Goal: Transaction & Acquisition: Purchase product/service

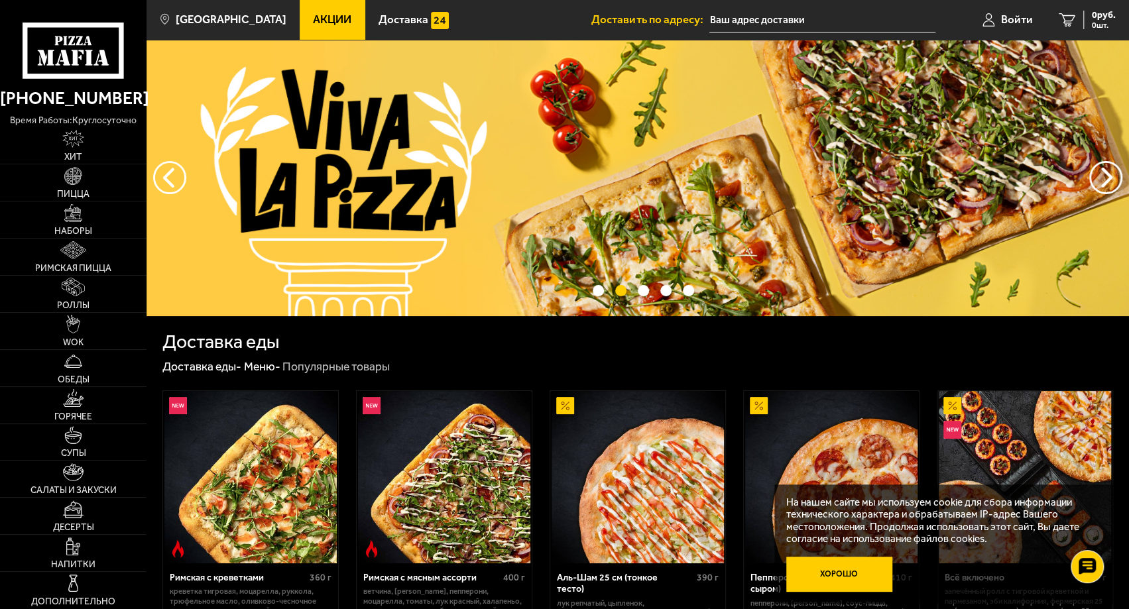
click at [873, 571] on button "Хорошо" at bounding box center [839, 574] width 106 height 35
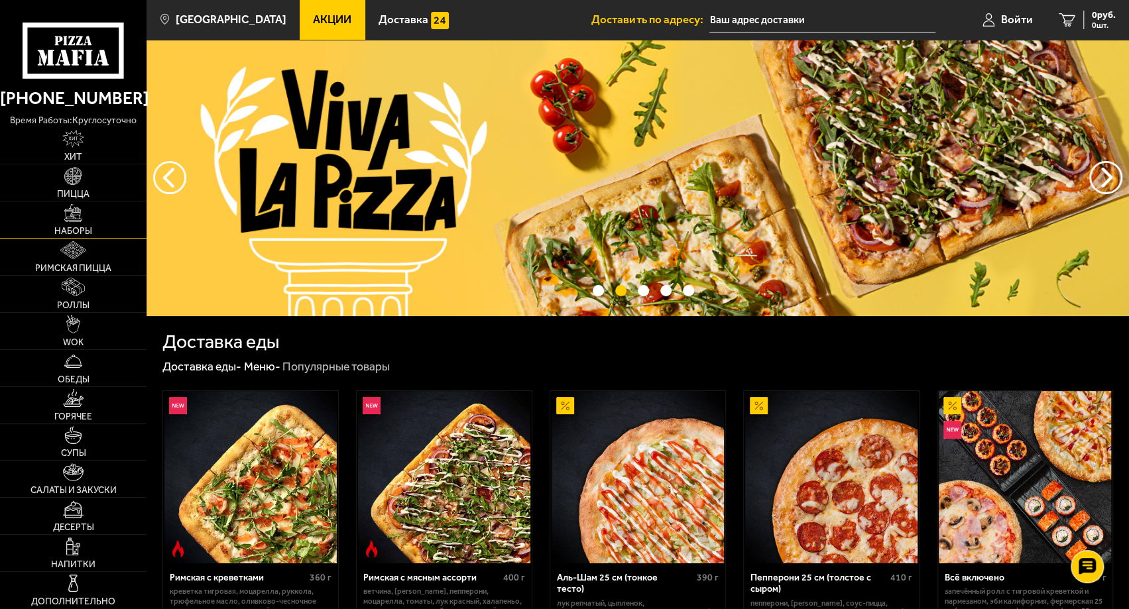
click at [77, 220] on img at bounding box center [73, 213] width 18 height 18
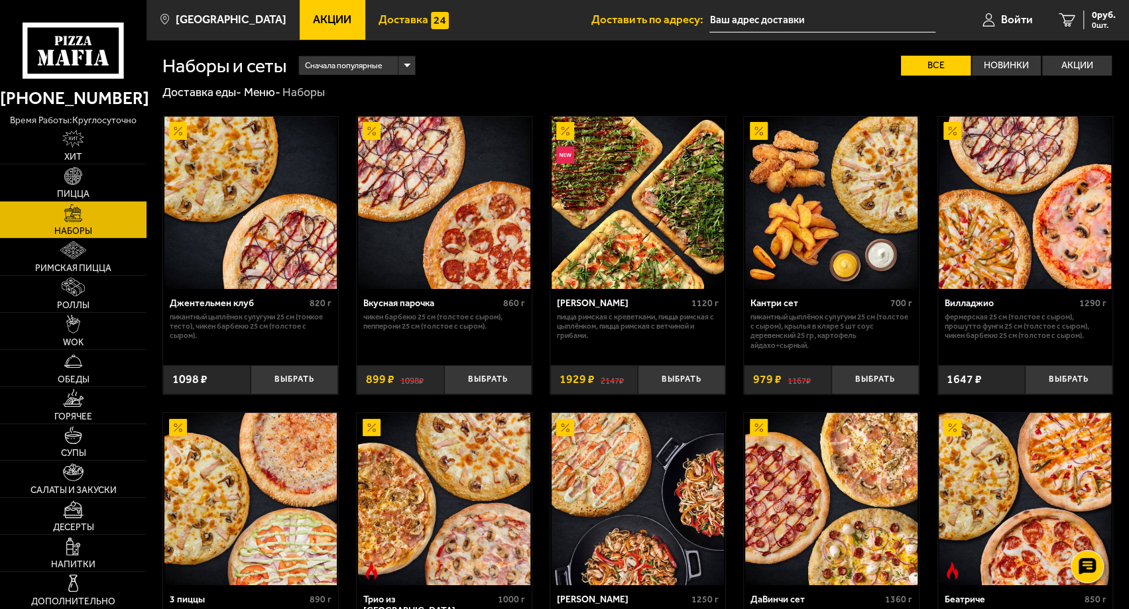
click at [386, 15] on span "Доставка" at bounding box center [403, 19] width 50 height 11
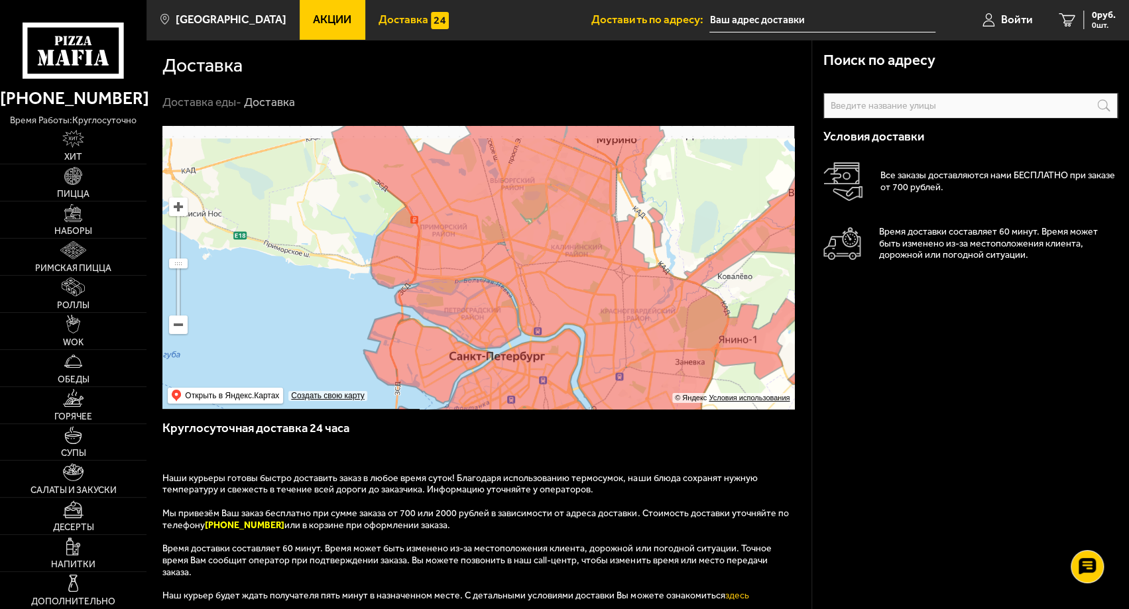
drag, startPoint x: 523, startPoint y: 250, endPoint x: 550, endPoint y: 376, distance: 128.7
click at [550, 376] on ymaps at bounding box center [478, 267] width 632 height 283
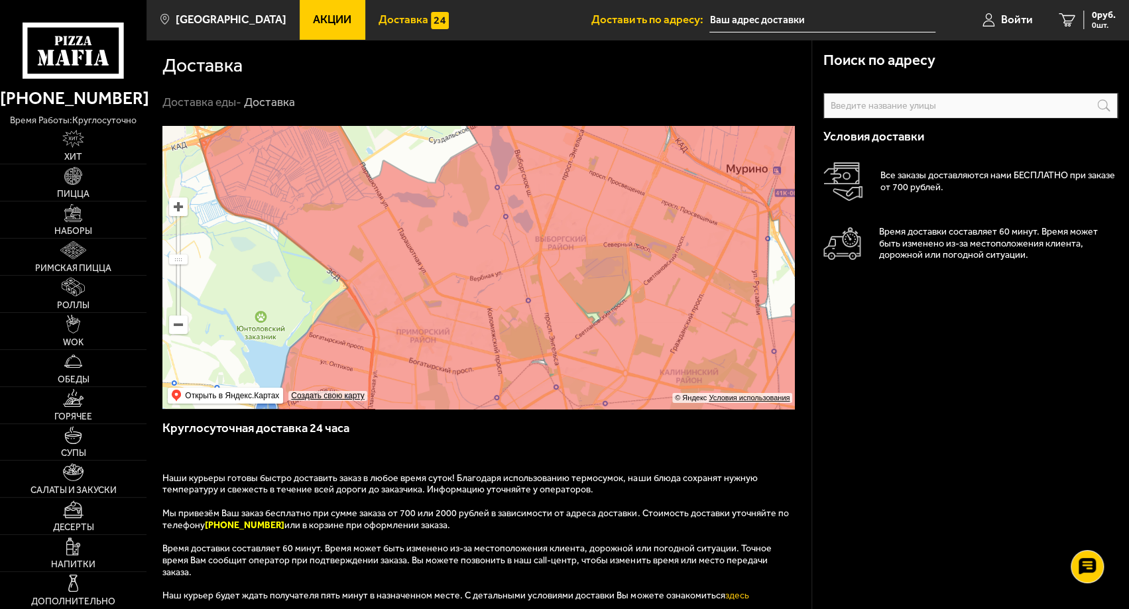
drag, startPoint x: 485, startPoint y: 224, endPoint x: 577, endPoint y: 481, distance: 273.1
click at [577, 481] on div "Поиск по адресу Информация по адресу Условия доставки Все заказы доставляются н…" at bounding box center [478, 452] width 665 height 652
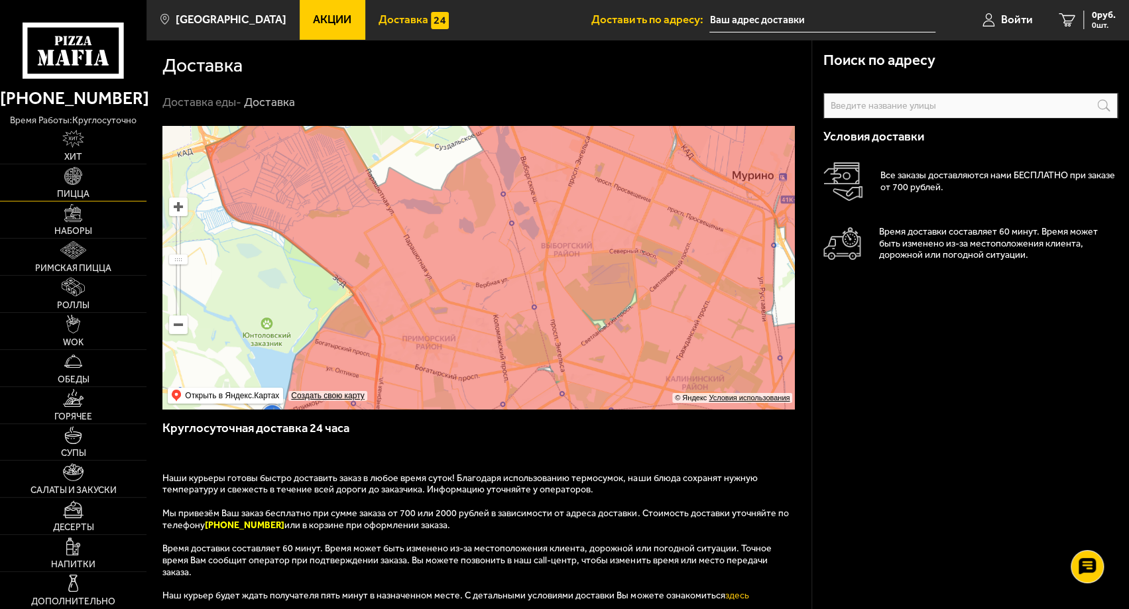
click at [74, 176] on img at bounding box center [73, 176] width 18 height 18
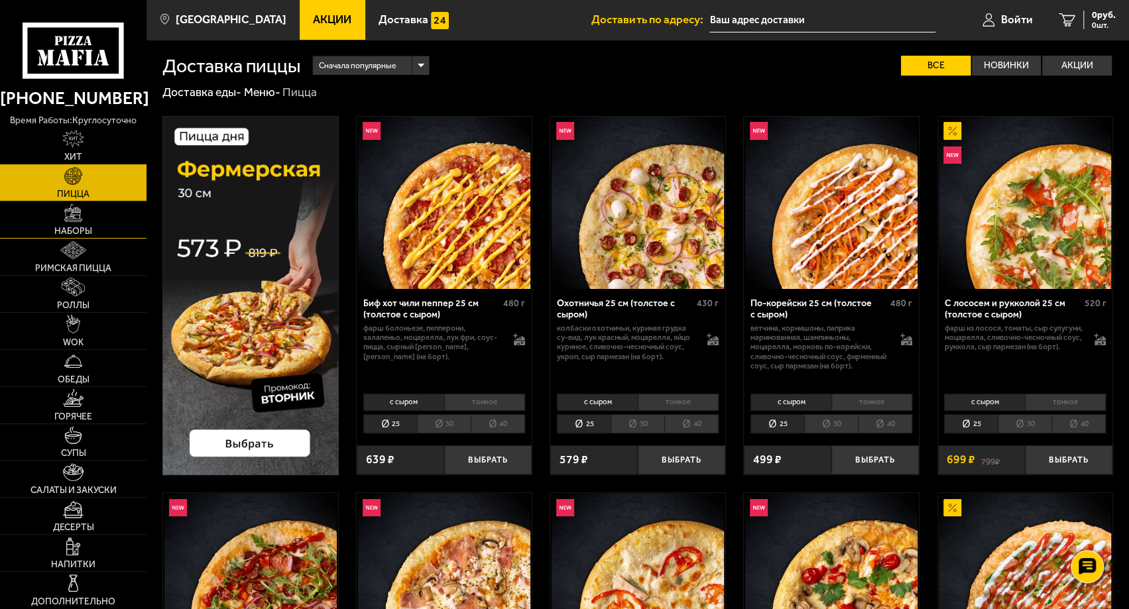
click at [78, 230] on span "Наборы" at bounding box center [73, 231] width 38 height 9
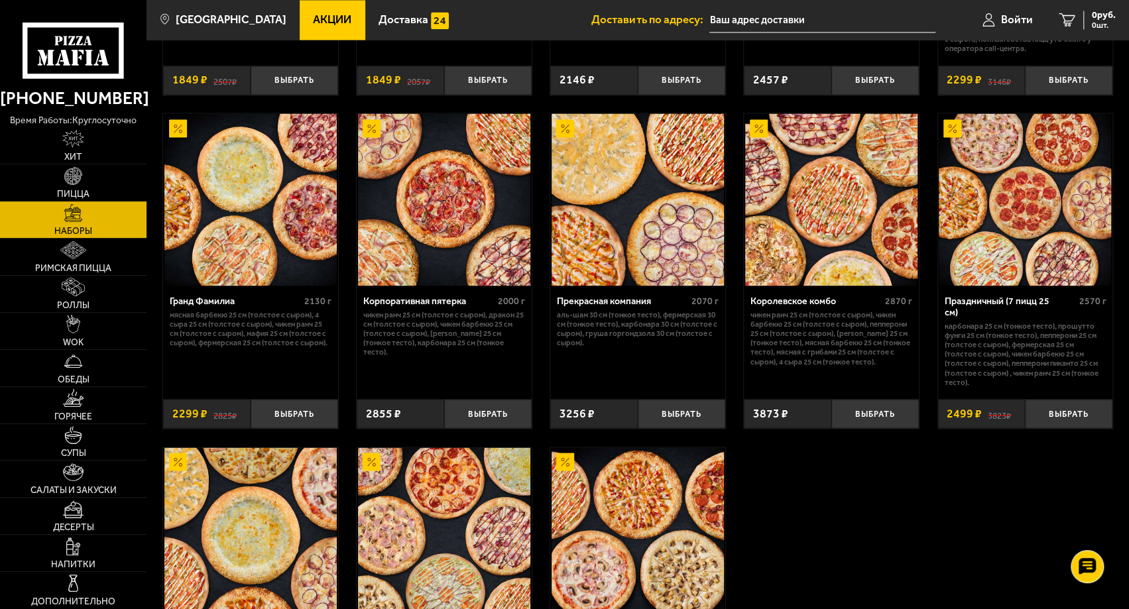
scroll to position [1511, 0]
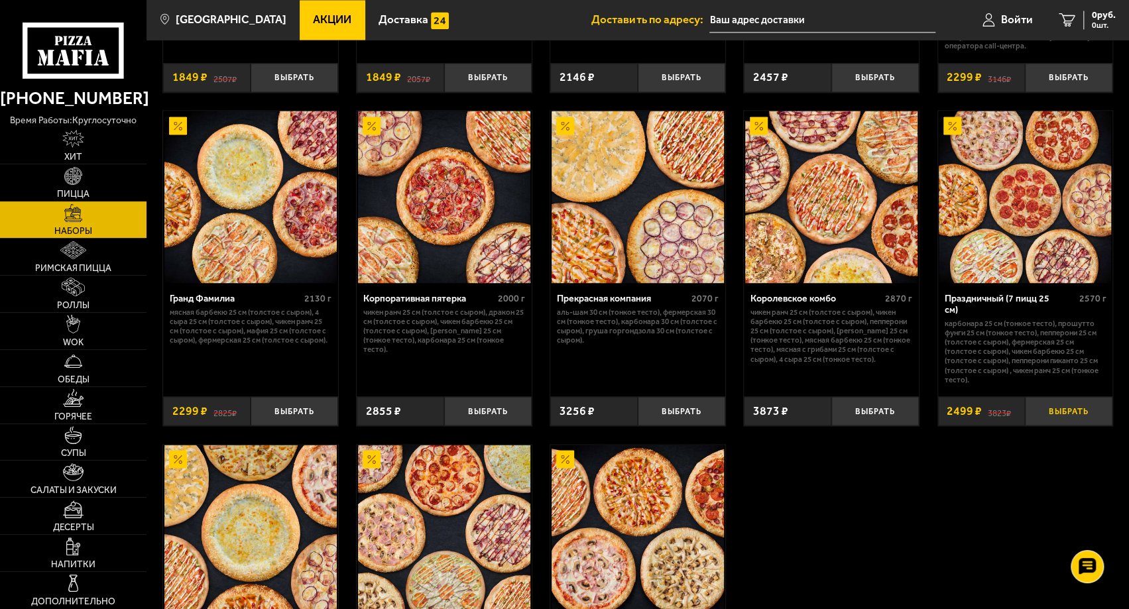
click at [1095, 396] on button "Выбрать" at bounding box center [1067, 410] width 87 height 28
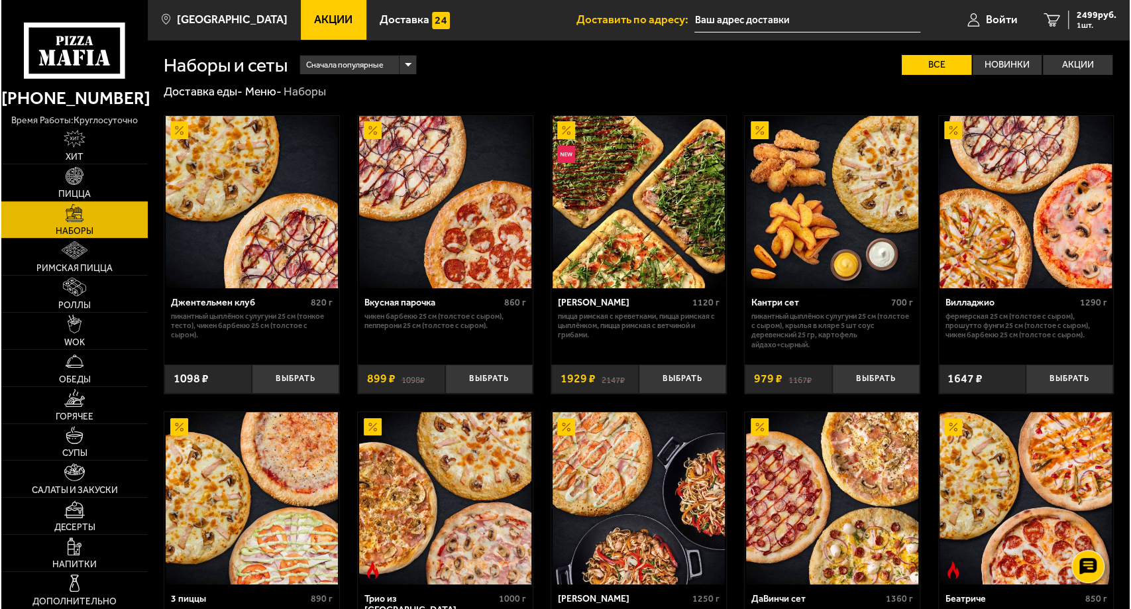
scroll to position [0, 0]
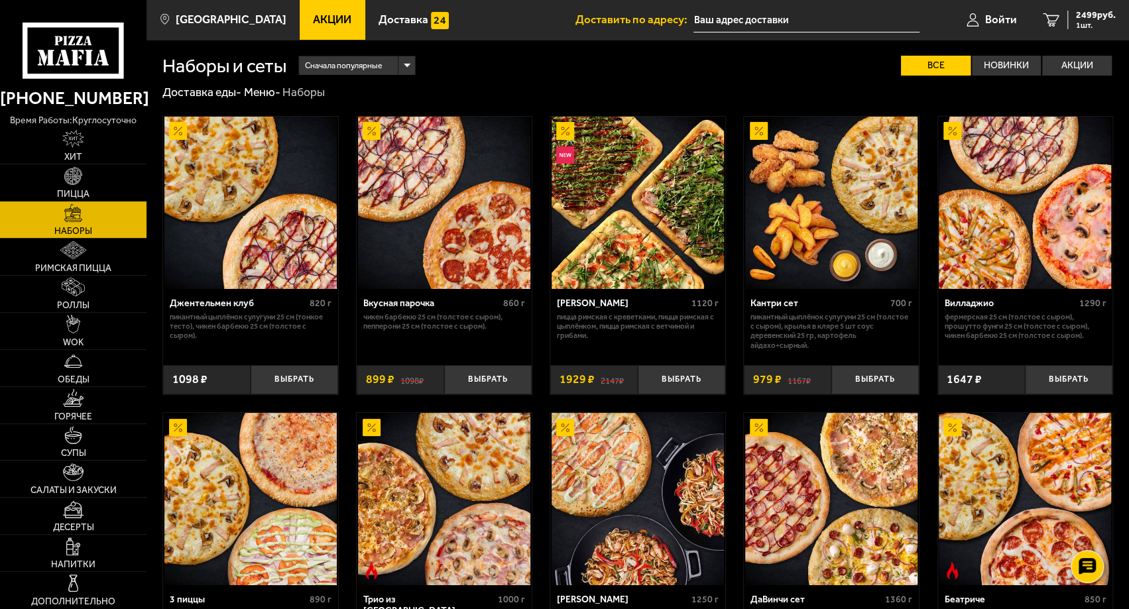
click at [734, 16] on input "text" at bounding box center [806, 20] width 226 height 25
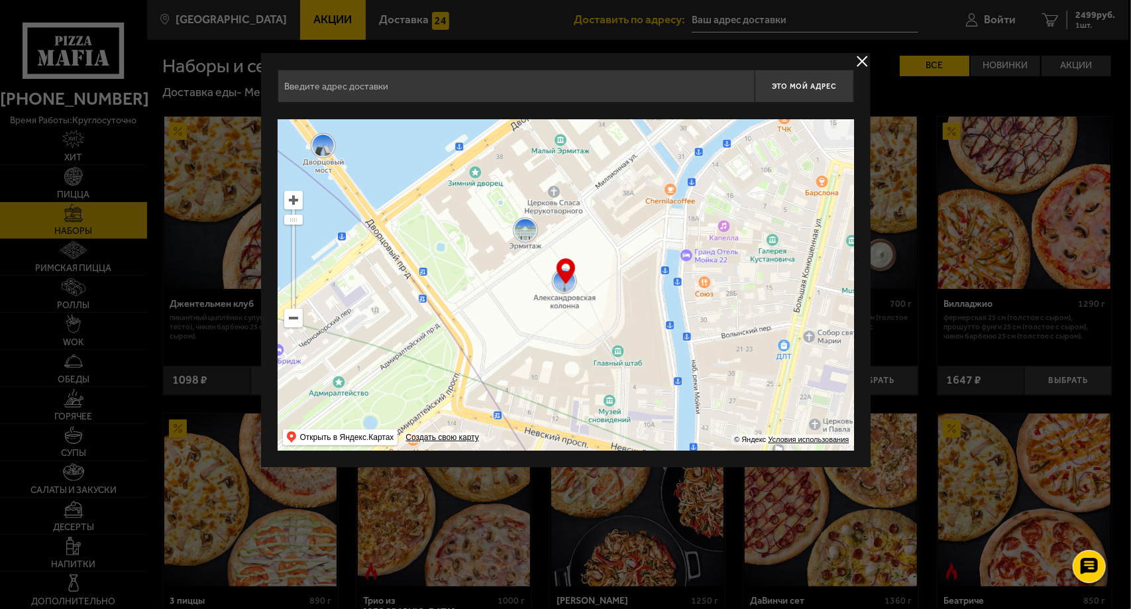
click at [339, 85] on input "text" at bounding box center [516, 86] width 477 height 33
click at [302, 87] on input "text" at bounding box center [516, 86] width 477 height 33
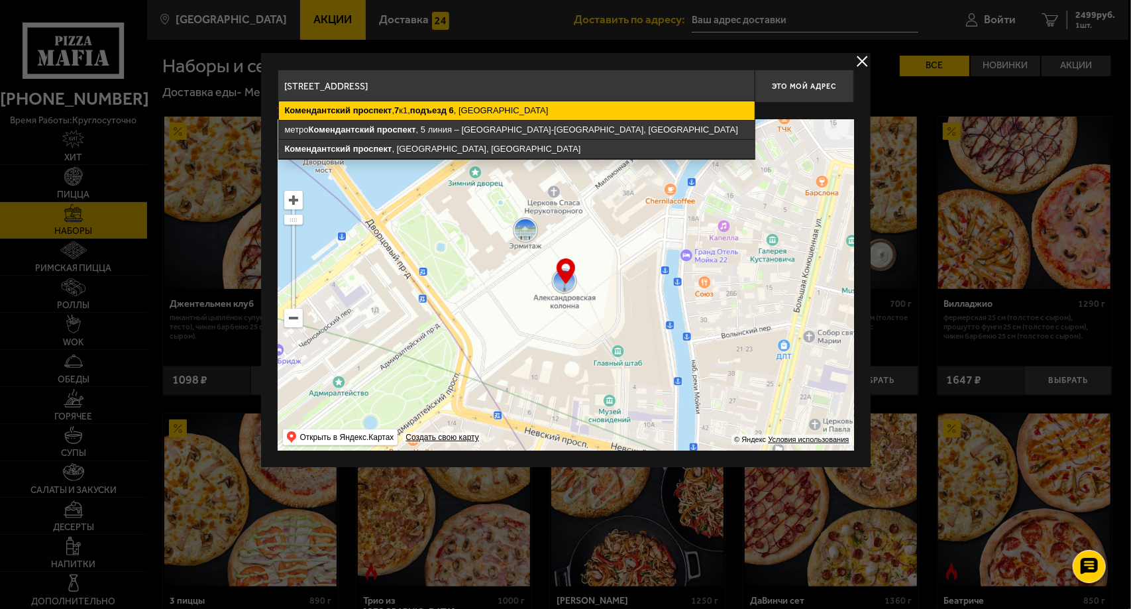
click at [302, 105] on ymaps "Комендантский" at bounding box center [318, 110] width 66 height 10
type input "[STREET_ADDRESS]"
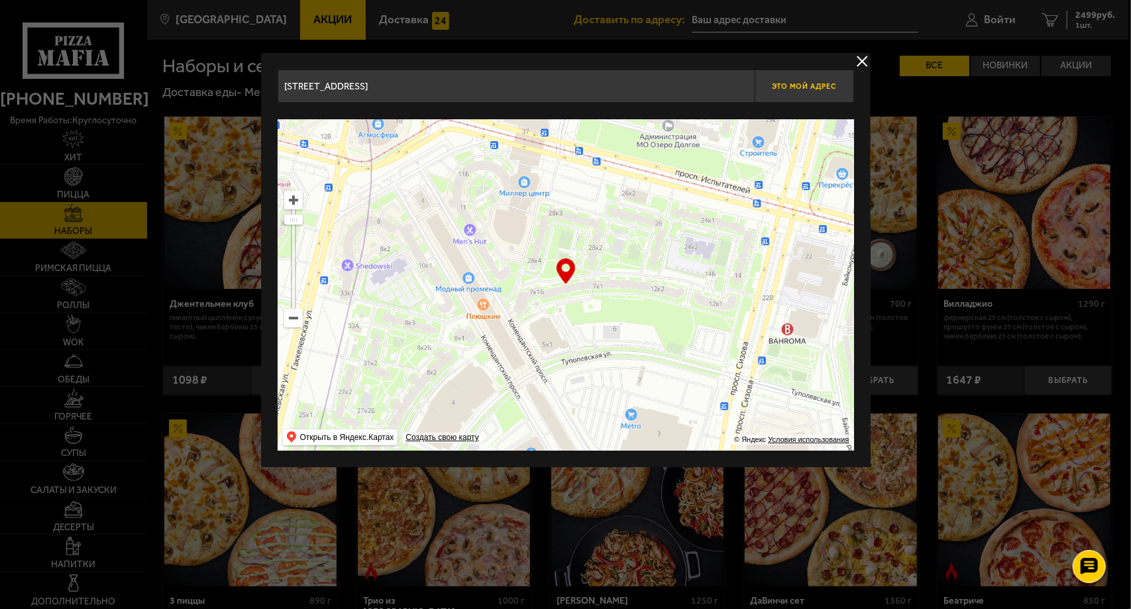
click at [818, 82] on span "Это мой адрес" at bounding box center [804, 86] width 64 height 9
type input "[STREET_ADDRESS]"
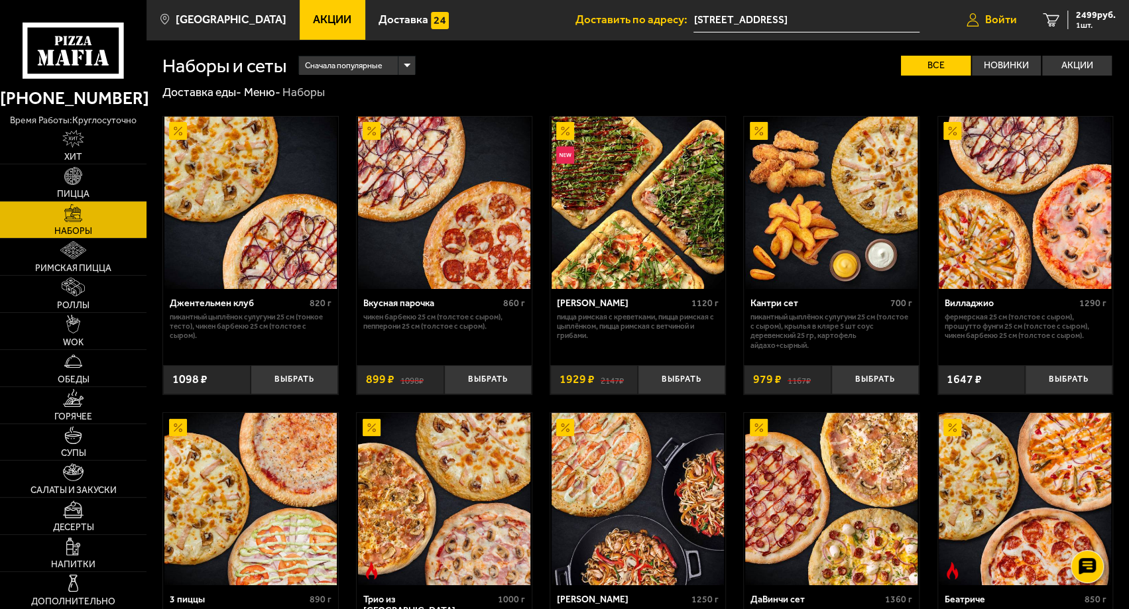
click at [999, 20] on span "Войти" at bounding box center [1001, 19] width 32 height 11
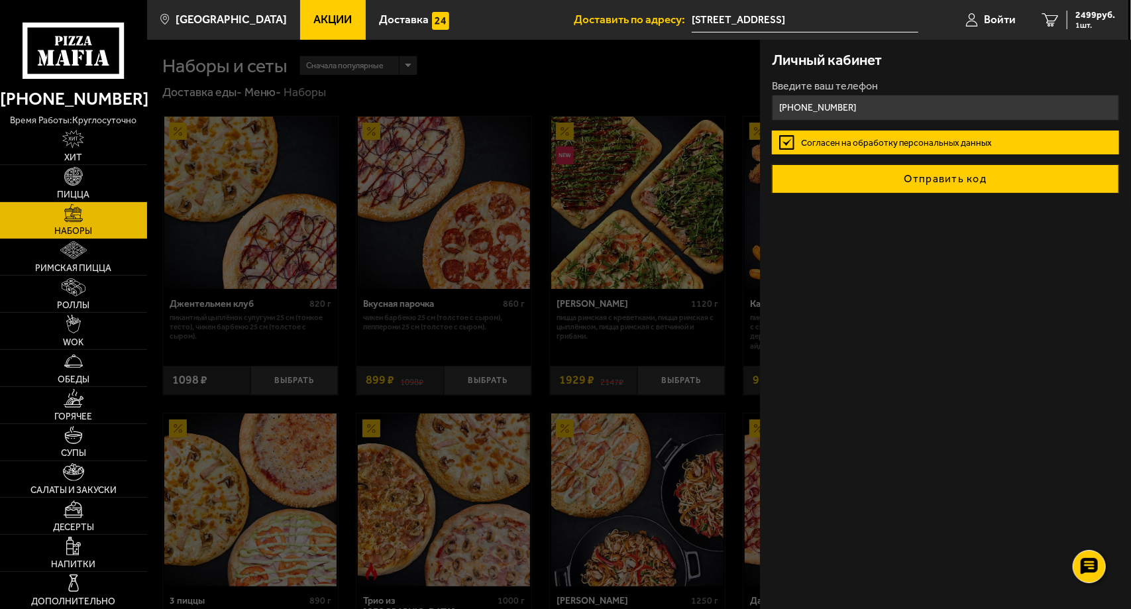
type input "[PHONE_NUMBER]"
click at [974, 175] on button "Отправить код" at bounding box center [945, 178] width 347 height 29
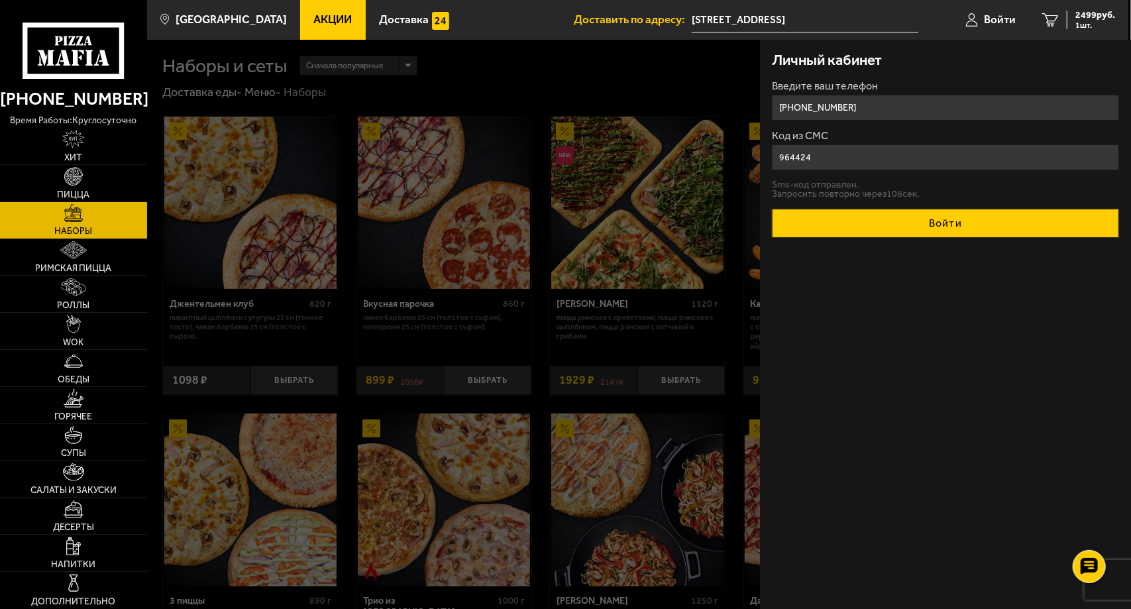
type input "964424"
click at [965, 218] on button "Войти" at bounding box center [945, 223] width 347 height 29
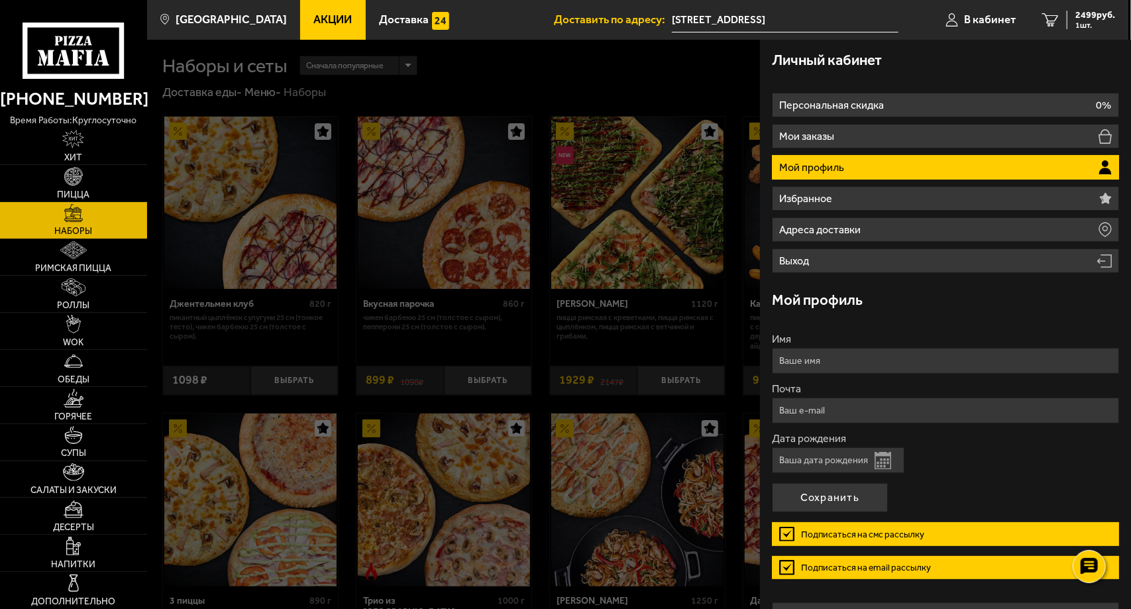
click at [844, 164] on p "Мой профиль" at bounding box center [813, 167] width 68 height 11
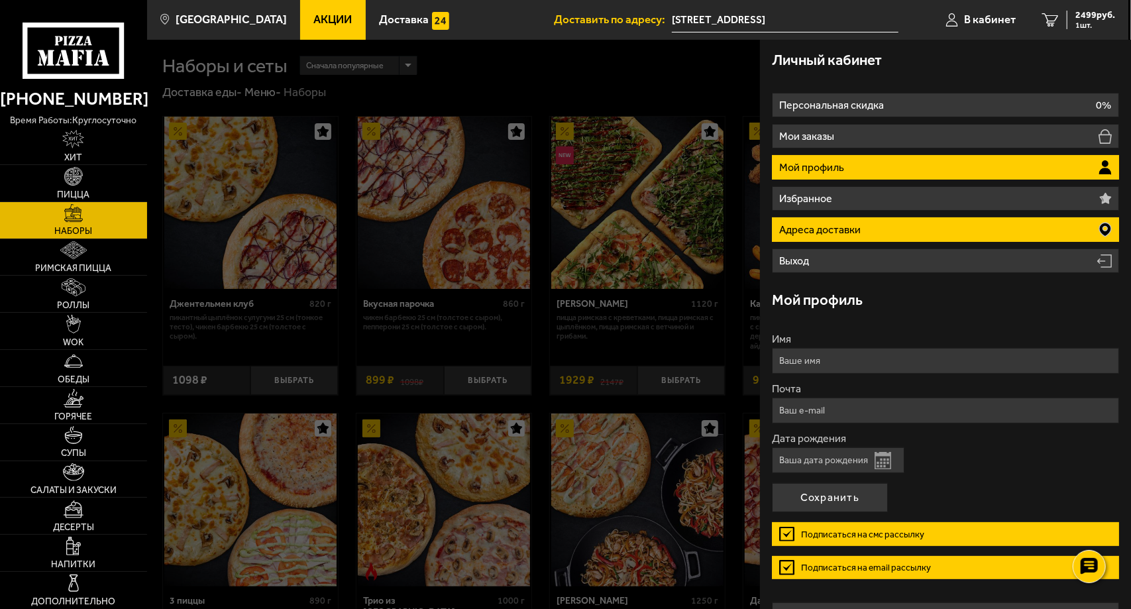
click at [841, 227] on p "Адреса доставки" at bounding box center [821, 230] width 84 height 11
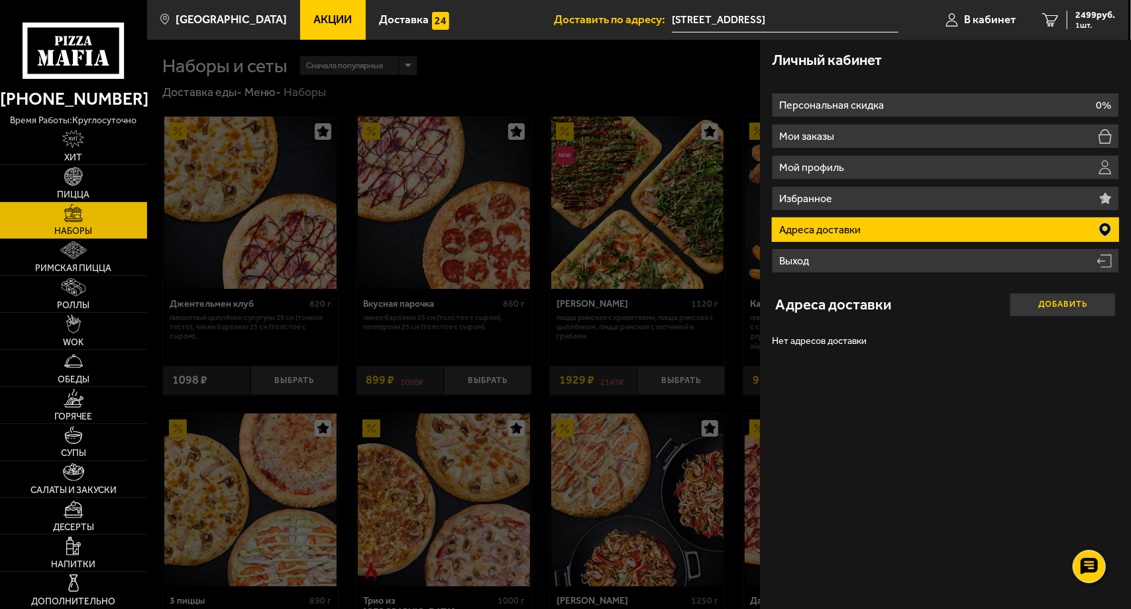
click at [1067, 301] on button "Добавить" at bounding box center [1063, 305] width 106 height 24
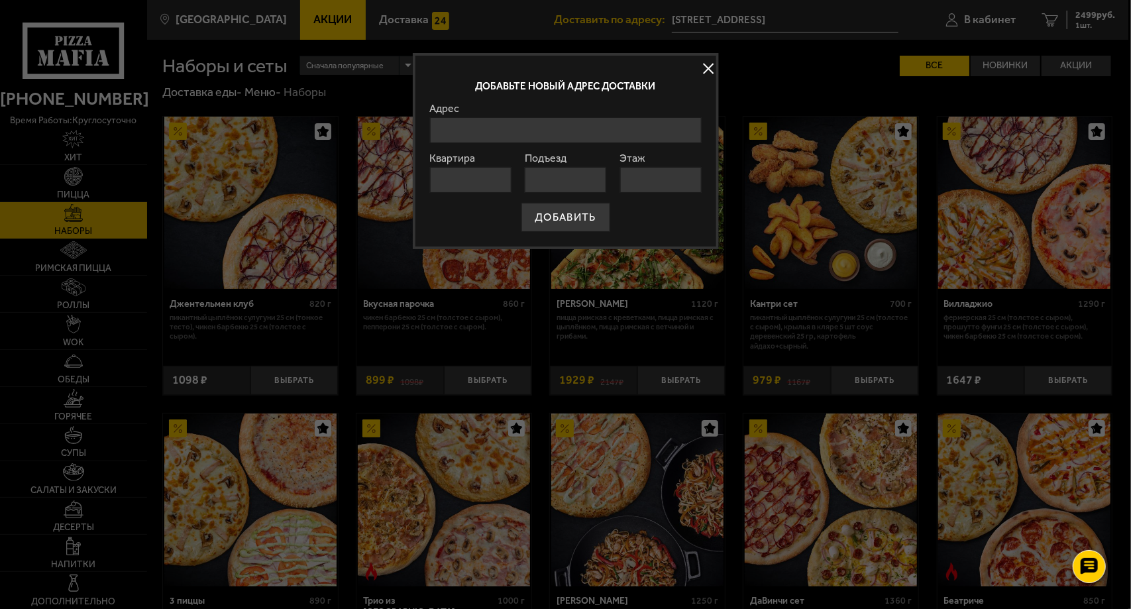
click at [500, 129] on input "Адрес" at bounding box center [566, 130] width 272 height 26
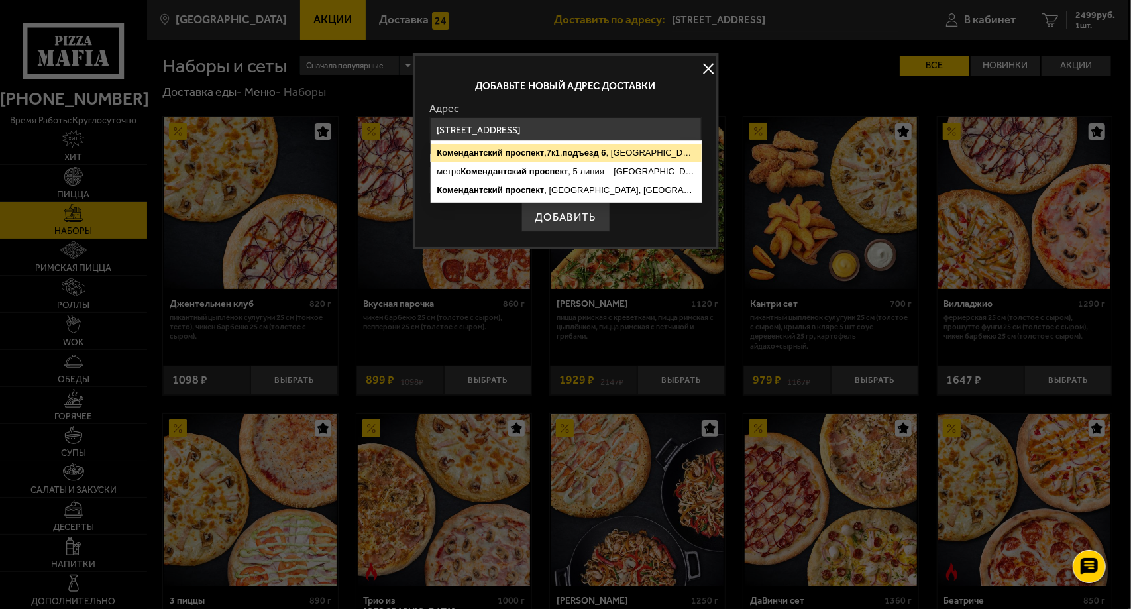
click at [543, 151] on ymaps "проспект" at bounding box center [525, 153] width 39 height 10
type input "[STREET_ADDRESS]"
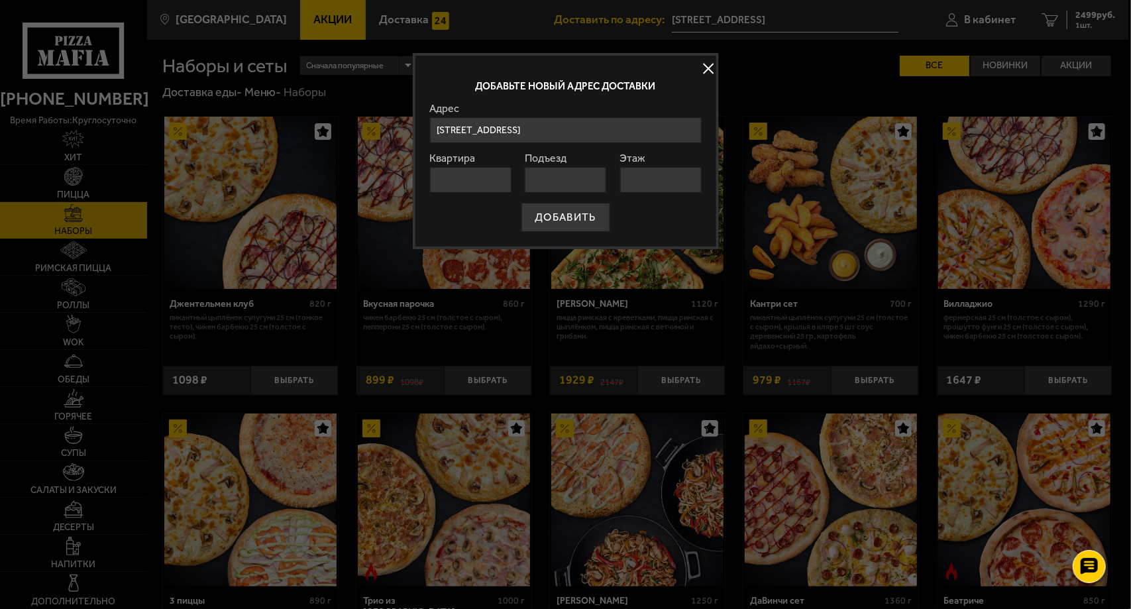
click at [495, 184] on input "Квартира" at bounding box center [471, 180] width 82 height 26
type input "190"
click at [546, 178] on input "Подъезд" at bounding box center [566, 180] width 82 height 26
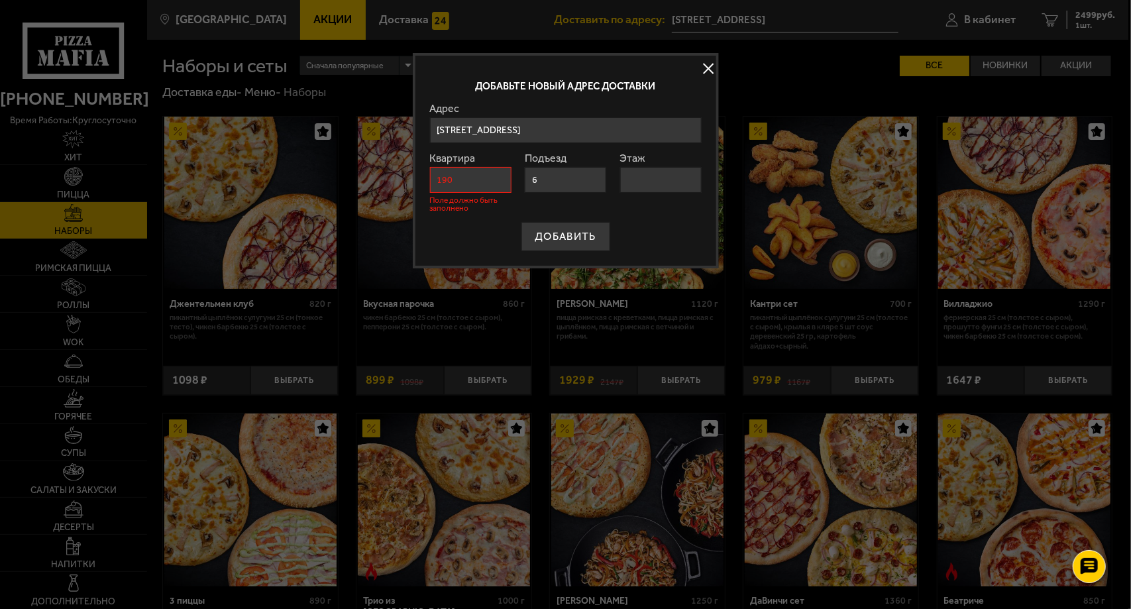
type input "6"
click at [637, 169] on input "Этаж" at bounding box center [661, 180] width 82 height 26
click at [667, 176] on input "Этаж" at bounding box center [661, 180] width 82 height 26
type input "1"
click at [661, 222] on div "ДОБАВИТЬ" at bounding box center [566, 236] width 272 height 29
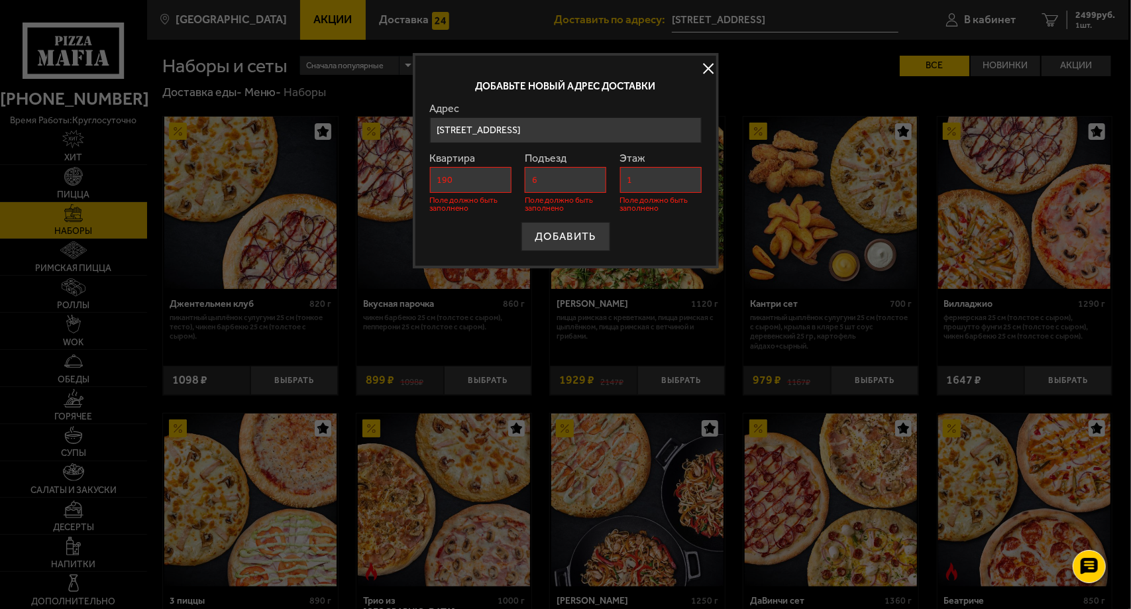
click at [689, 127] on input "[STREET_ADDRESS]" at bounding box center [566, 130] width 272 height 26
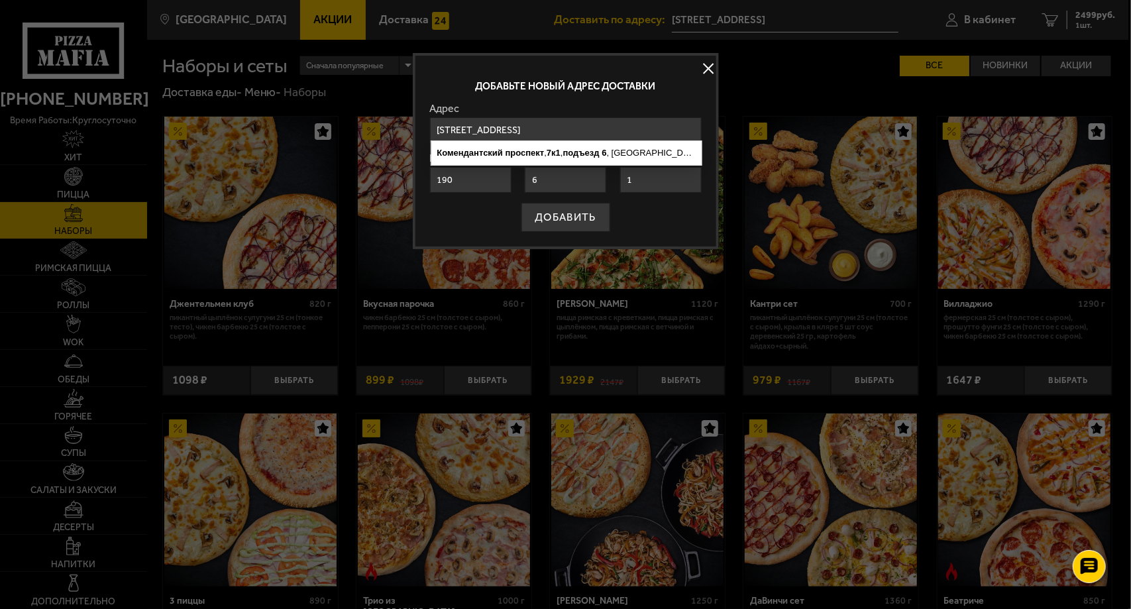
click at [669, 207] on div "ДОБАВИТЬ" at bounding box center [566, 217] width 272 height 29
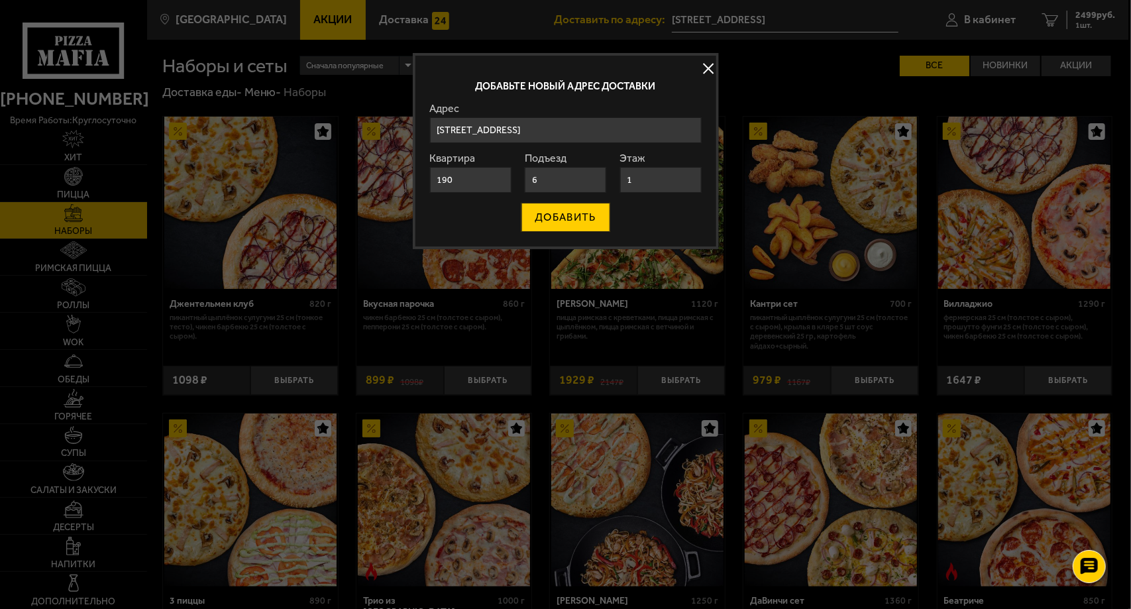
click at [571, 216] on button "ДОБАВИТЬ" at bounding box center [565, 217] width 89 height 29
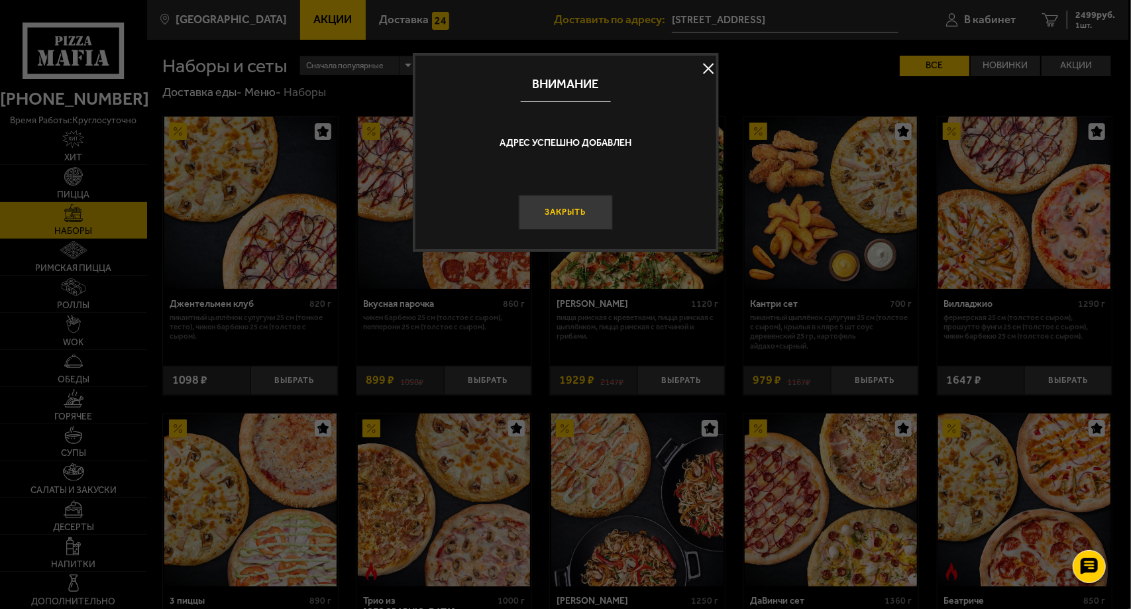
click at [580, 216] on button "Закрыть" at bounding box center [565, 212] width 94 height 35
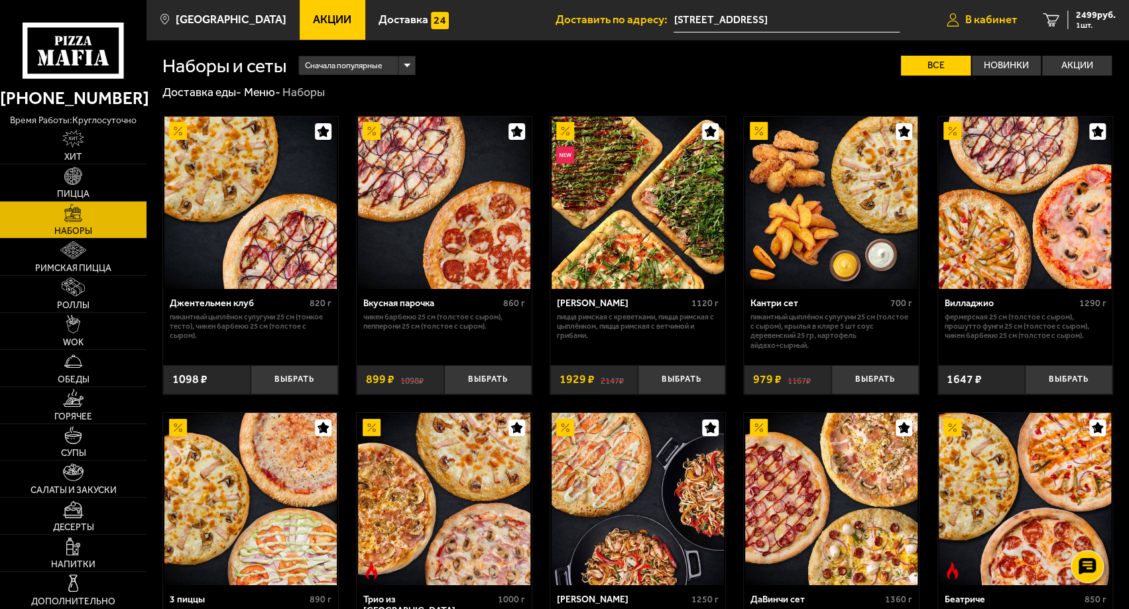
click at [982, 19] on span "В кабинет" at bounding box center [991, 19] width 52 height 11
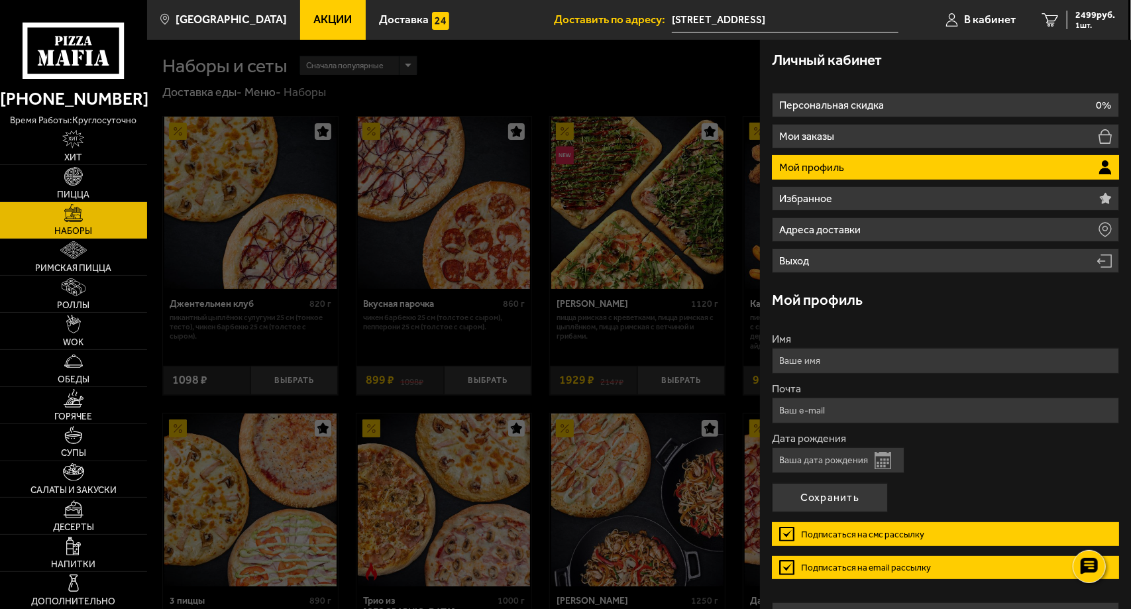
click at [832, 363] on input "Имя" at bounding box center [945, 361] width 347 height 26
type input "[PERSON_NAME]"
click at [832, 407] on input "Почта" at bounding box center [945, 411] width 347 height 26
type input "[EMAIL_ADDRESS][DOMAIN_NAME]"
click at [834, 465] on input "Дата рождения" at bounding box center [838, 460] width 133 height 26
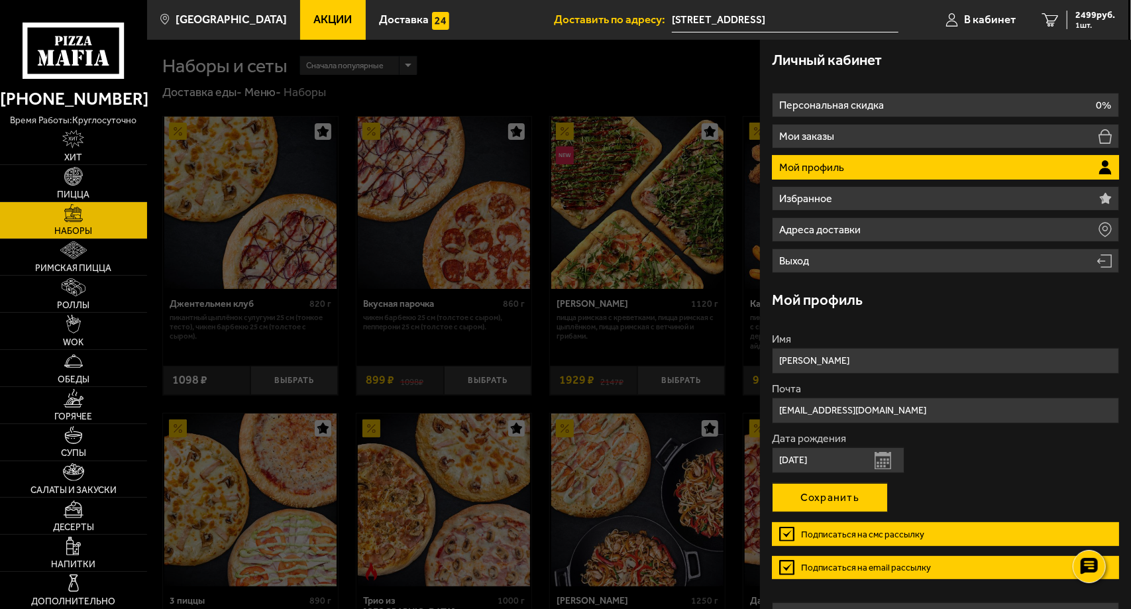
type input "[DATE]"
click at [849, 494] on button "Сохранить" at bounding box center [830, 497] width 116 height 29
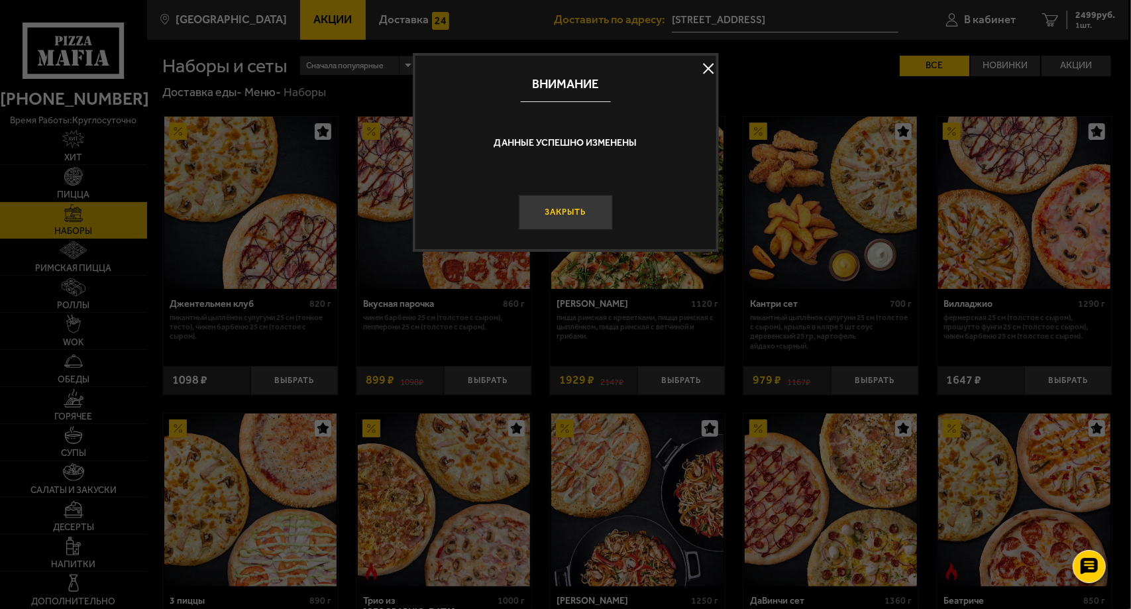
click at [579, 217] on button "Закрыть" at bounding box center [565, 212] width 94 height 35
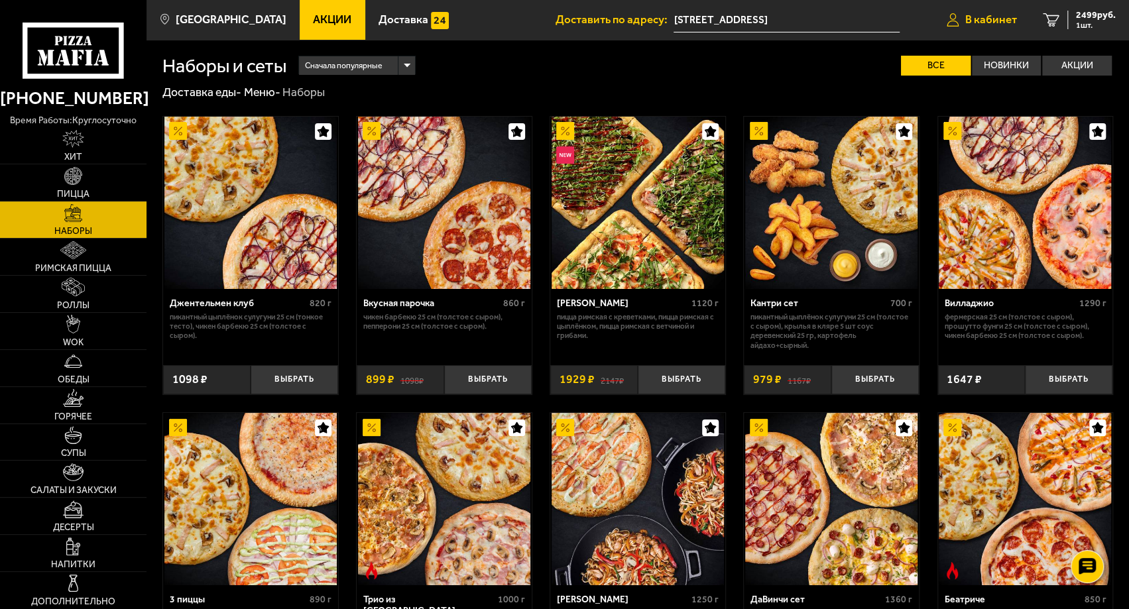
click at [993, 17] on span "В кабинет" at bounding box center [991, 19] width 52 height 11
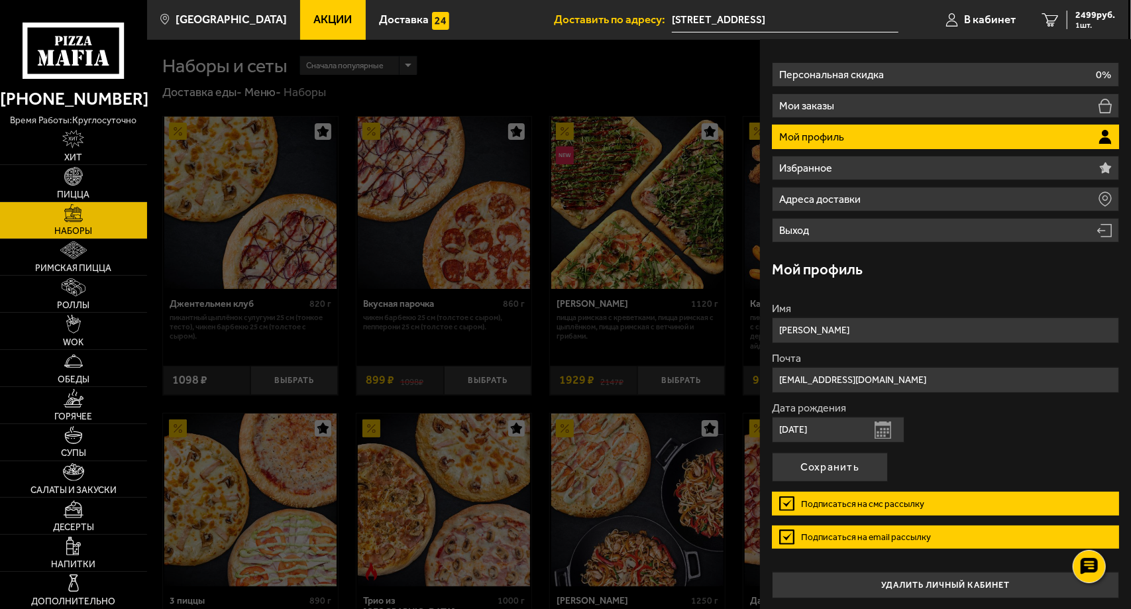
scroll to position [30, 0]
click at [786, 502] on label "Подписаться на смс рассылку" at bounding box center [945, 504] width 347 height 24
click at [0, 0] on input "Подписаться на смс рассылку" at bounding box center [0, 0] width 0 height 0
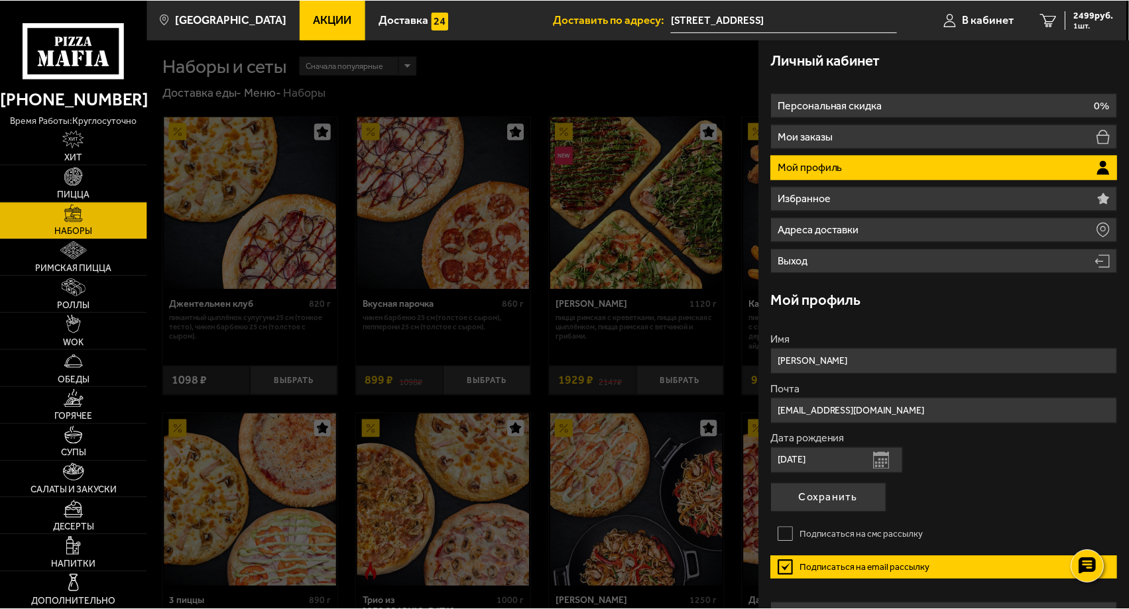
scroll to position [0, 0]
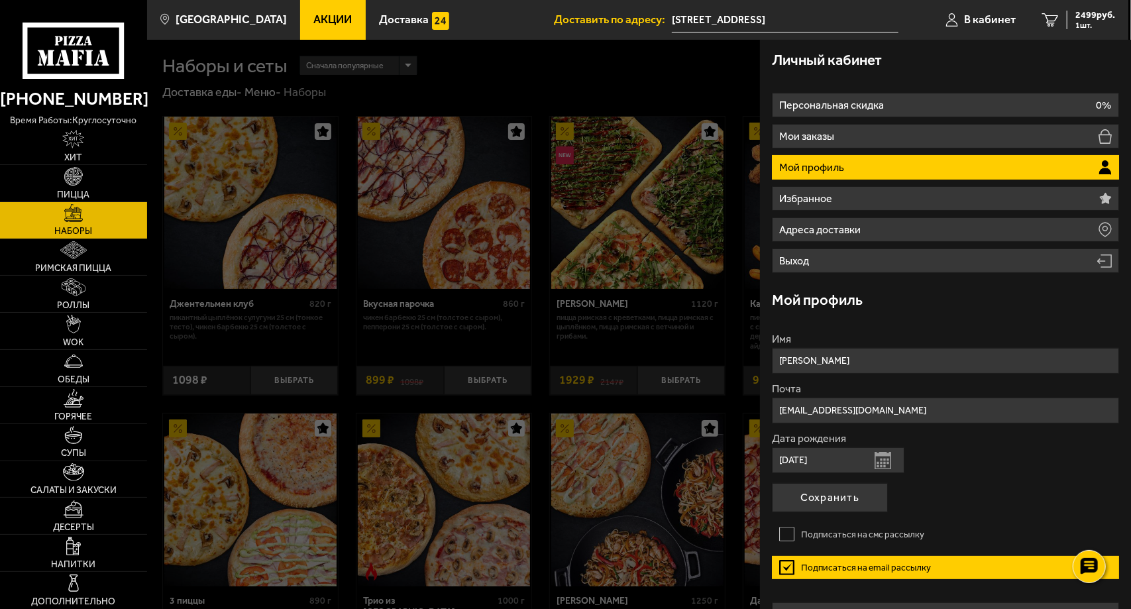
click at [594, 74] on div at bounding box center [712, 344] width 1131 height 609
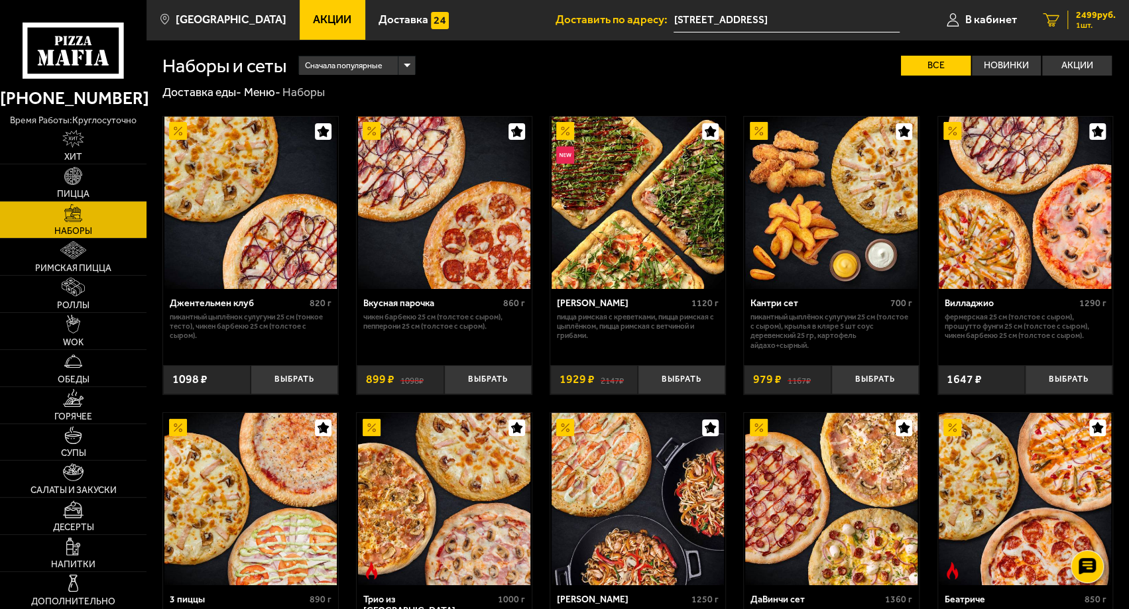
click at [1092, 21] on span "1 шт." at bounding box center [1095, 25] width 40 height 8
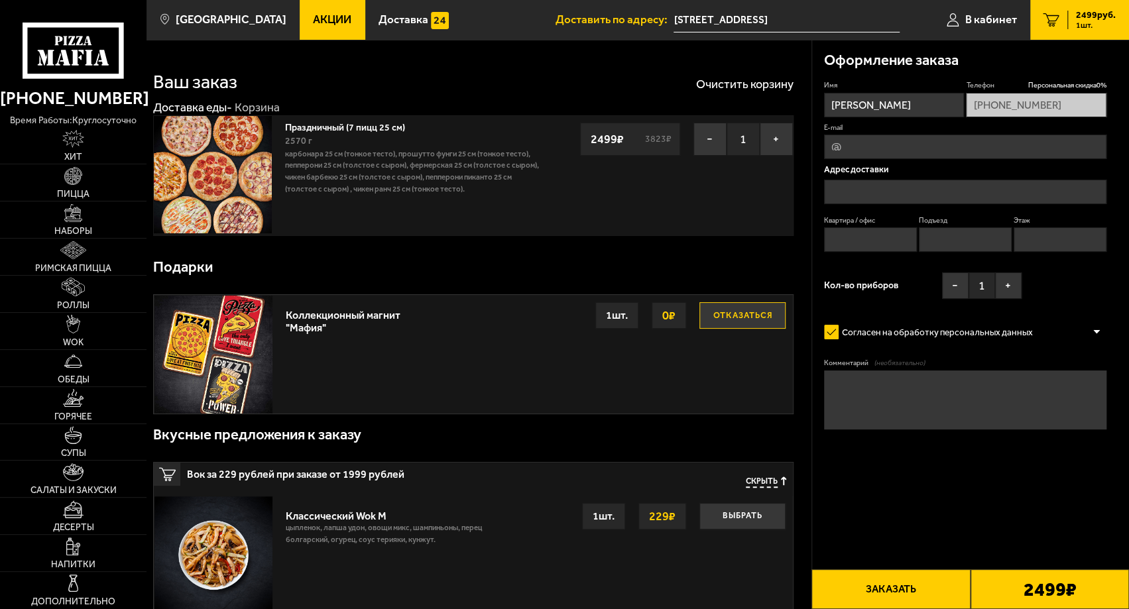
type input "[STREET_ADDRESS]"
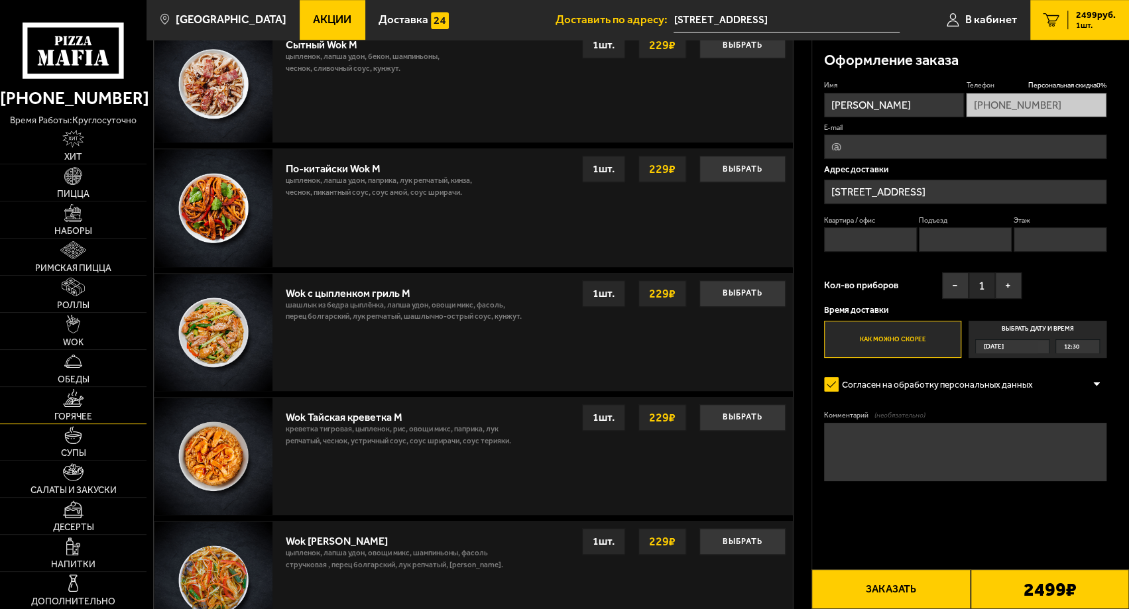
scroll to position [596, 0]
click at [75, 301] on span "Роллы" at bounding box center [73, 305] width 32 height 9
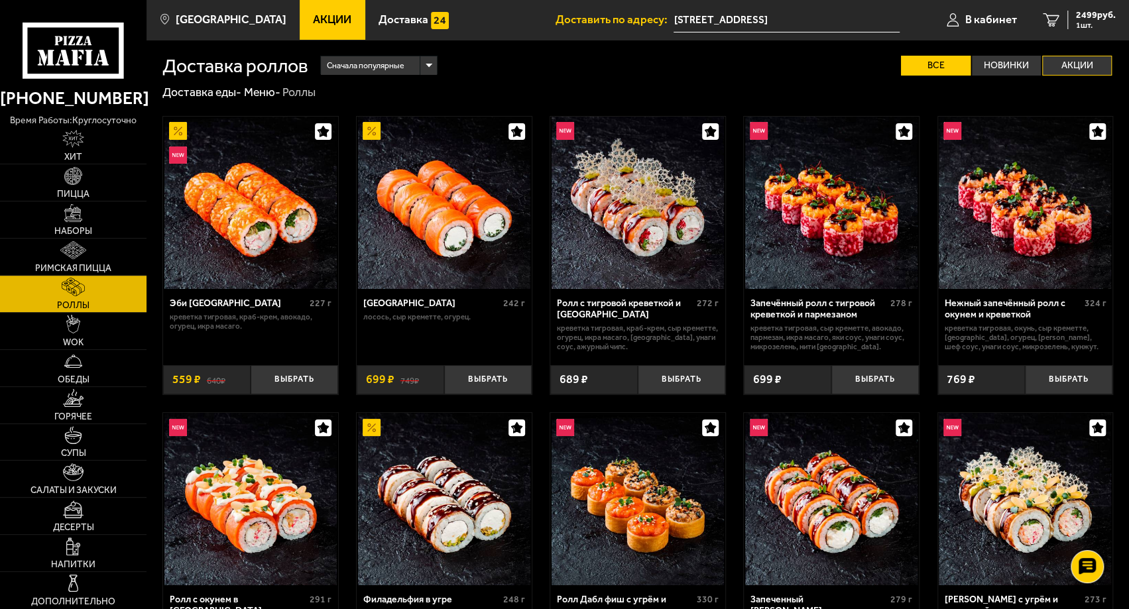
click at [1074, 60] on label "Акции" at bounding box center [1077, 66] width 70 height 20
click at [0, 0] on input "Акции" at bounding box center [0, 0] width 0 height 0
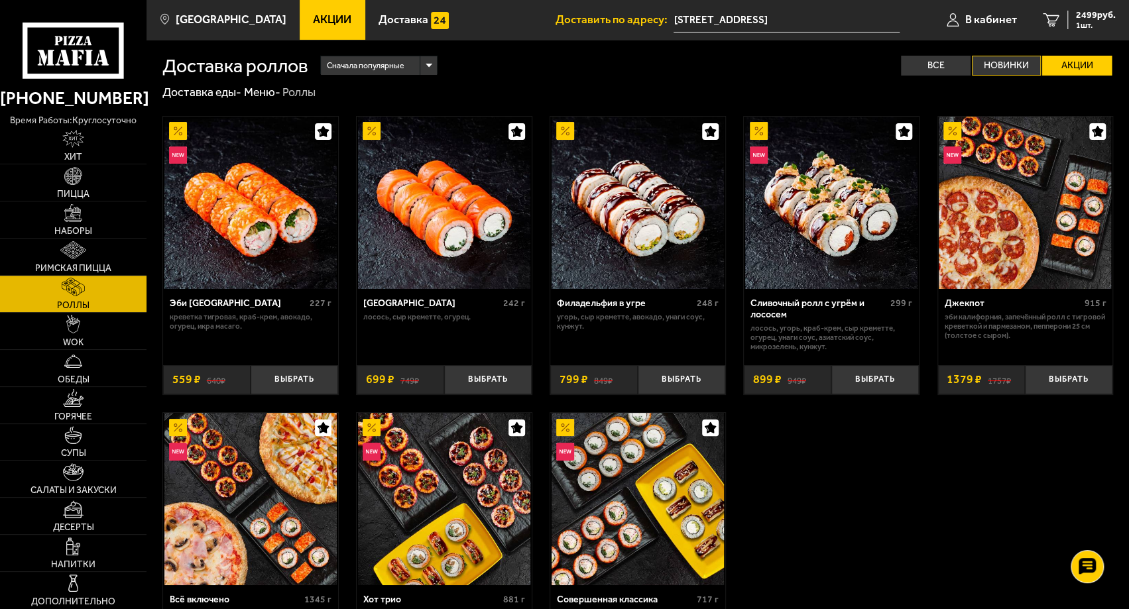
click at [995, 66] on label "Новинки" at bounding box center [1006, 66] width 70 height 20
click at [0, 0] on input "Новинки" at bounding box center [0, 0] width 0 height 0
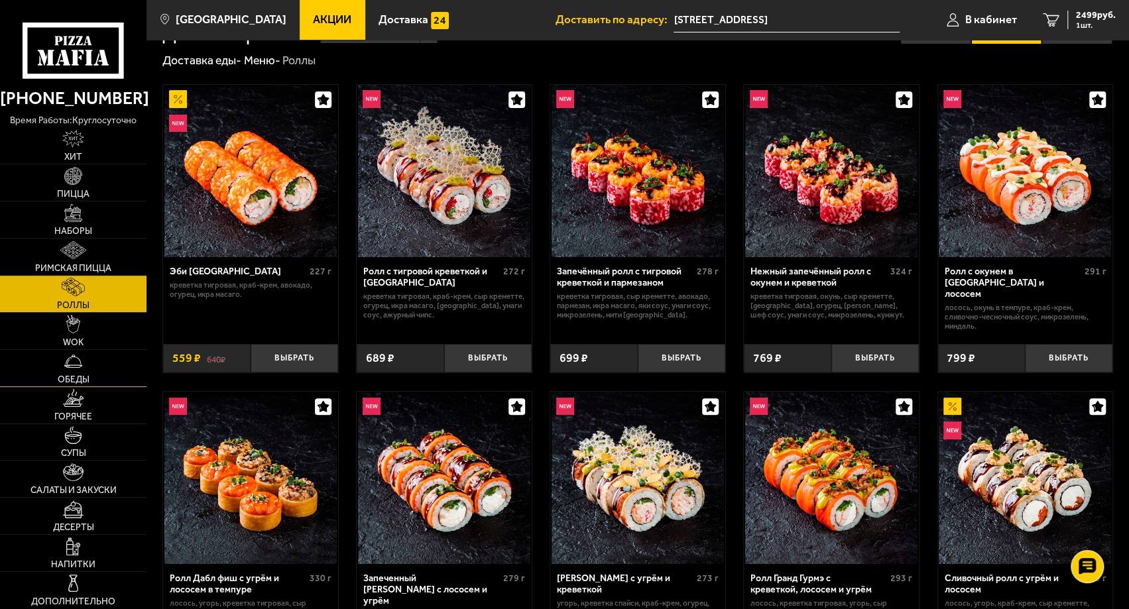
scroll to position [133, 0]
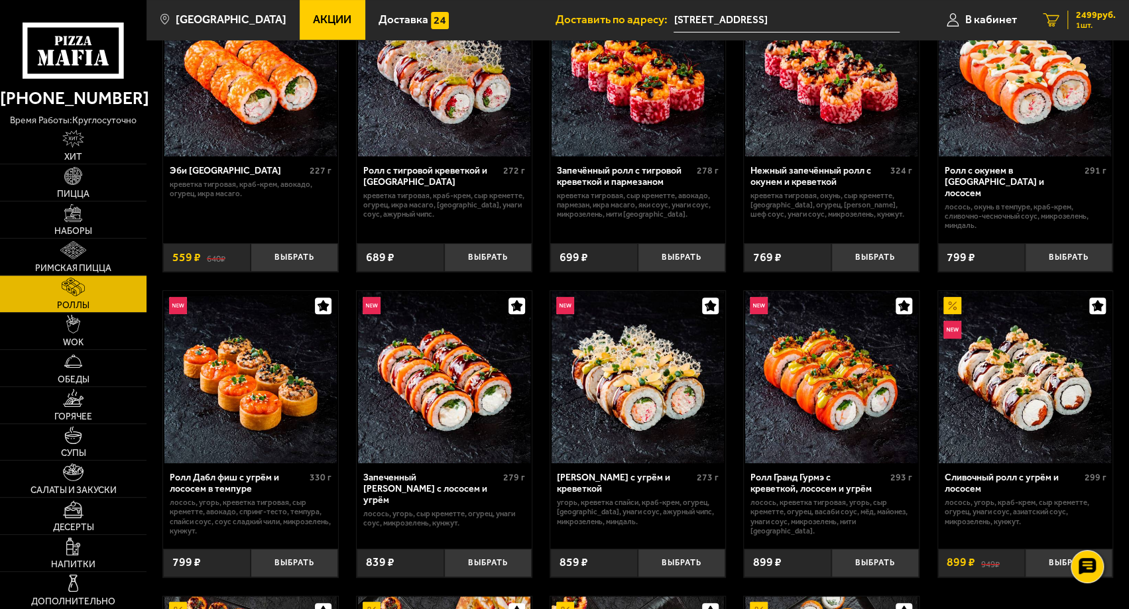
click at [1085, 25] on span "1 шт." at bounding box center [1095, 25] width 40 height 8
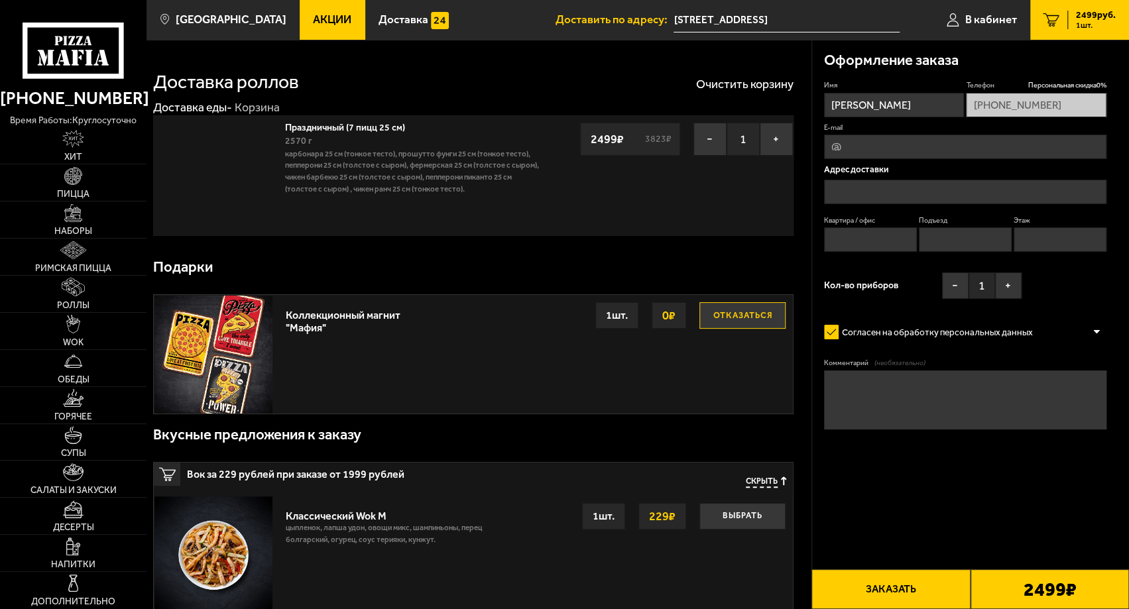
type input "[STREET_ADDRESS]"
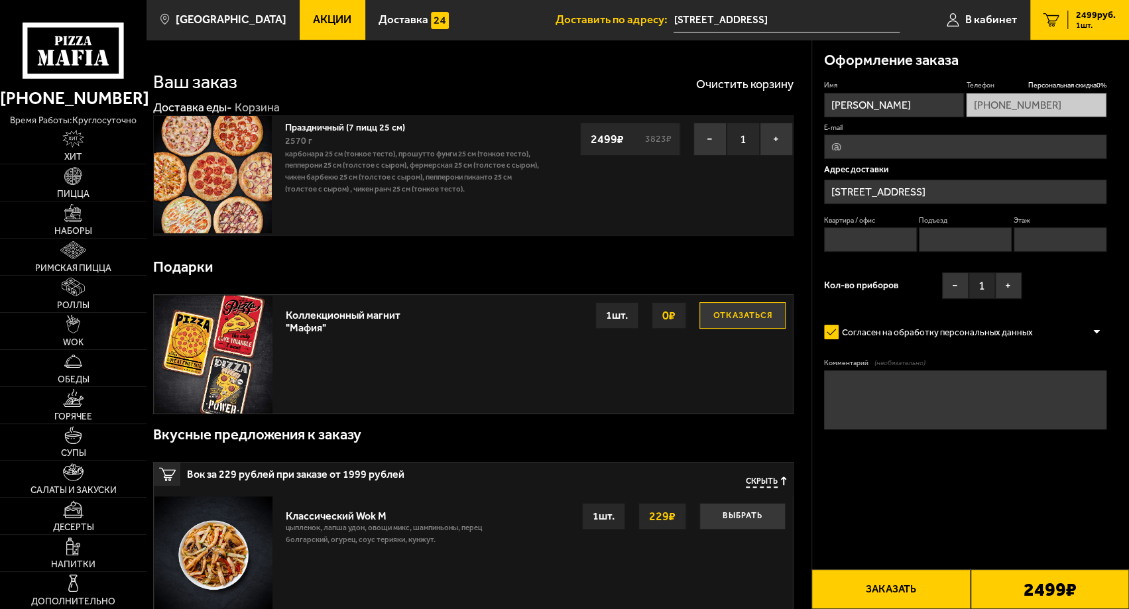
click at [847, 147] on input "E-mail" at bounding box center [965, 147] width 282 height 25
type input "[EMAIL_ADDRESS][DOMAIN_NAME]"
click at [857, 246] on input "Квартира / офис" at bounding box center [870, 239] width 93 height 25
type input "190"
click at [971, 240] on input "Подъезд" at bounding box center [964, 239] width 93 height 25
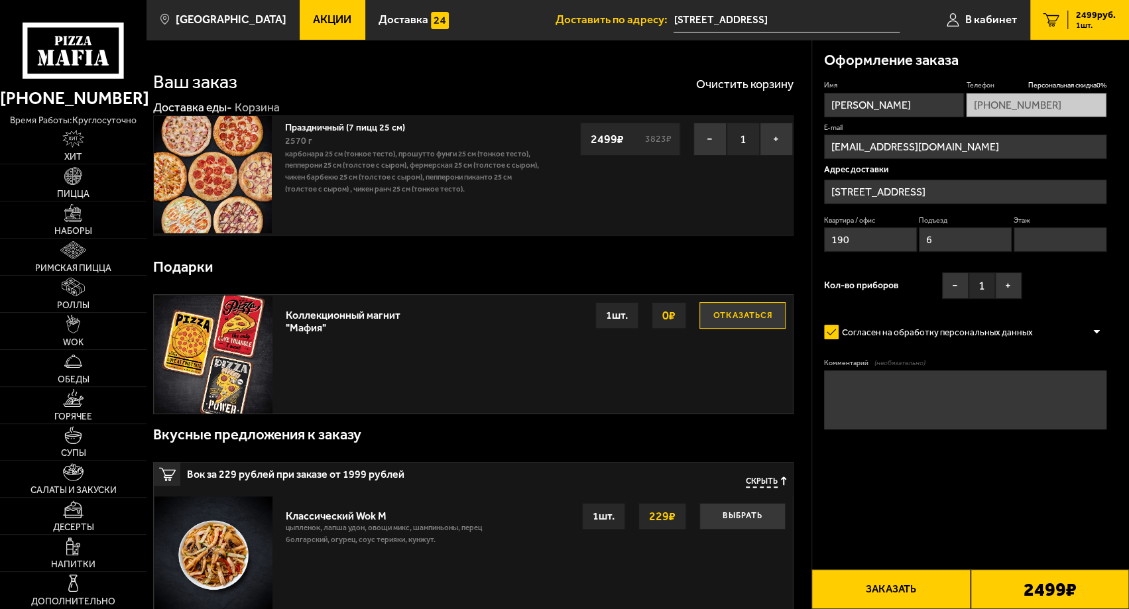
type input "6"
click at [1032, 239] on input "Этаж" at bounding box center [1059, 239] width 93 height 25
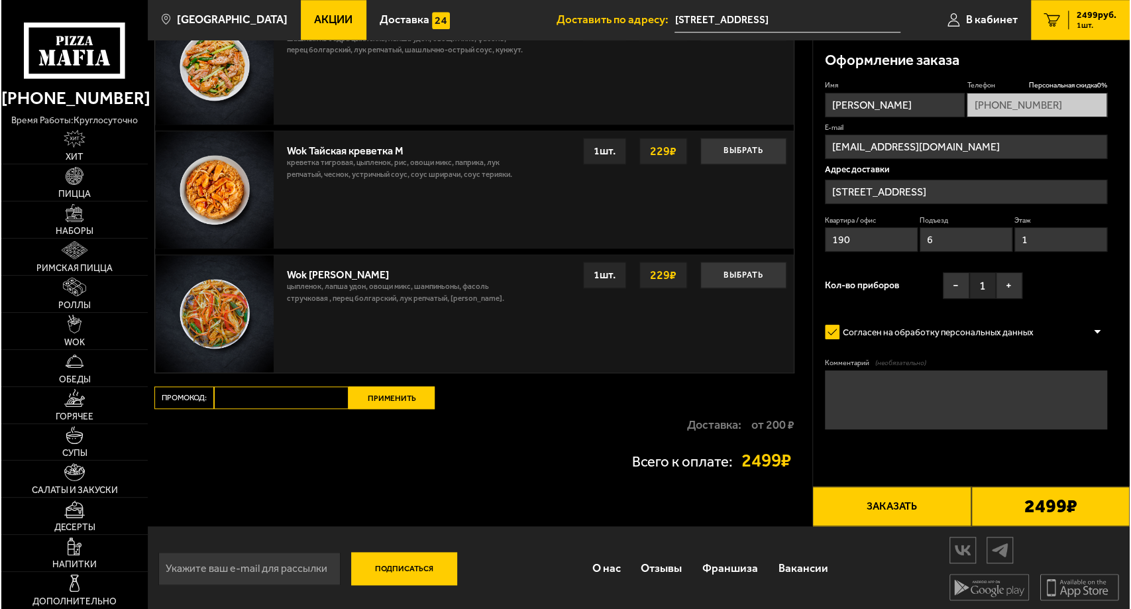
scroll to position [863, 0]
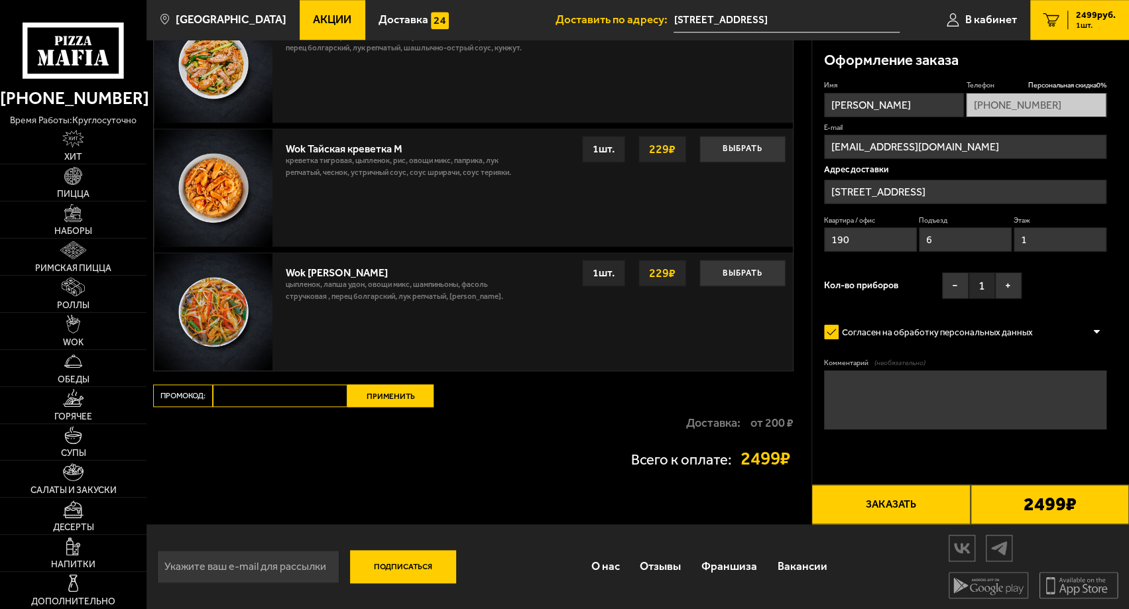
type input "1"
click at [897, 386] on textarea "Комментарий (необязательно)" at bounding box center [965, 399] width 282 height 59
type textarea "Здравствуйте! Хотела бы оформить заказ на [DATE] на 08:00 с оплатой по карте пр…"
click at [914, 508] on button "Заказать" at bounding box center [890, 504] width 158 height 40
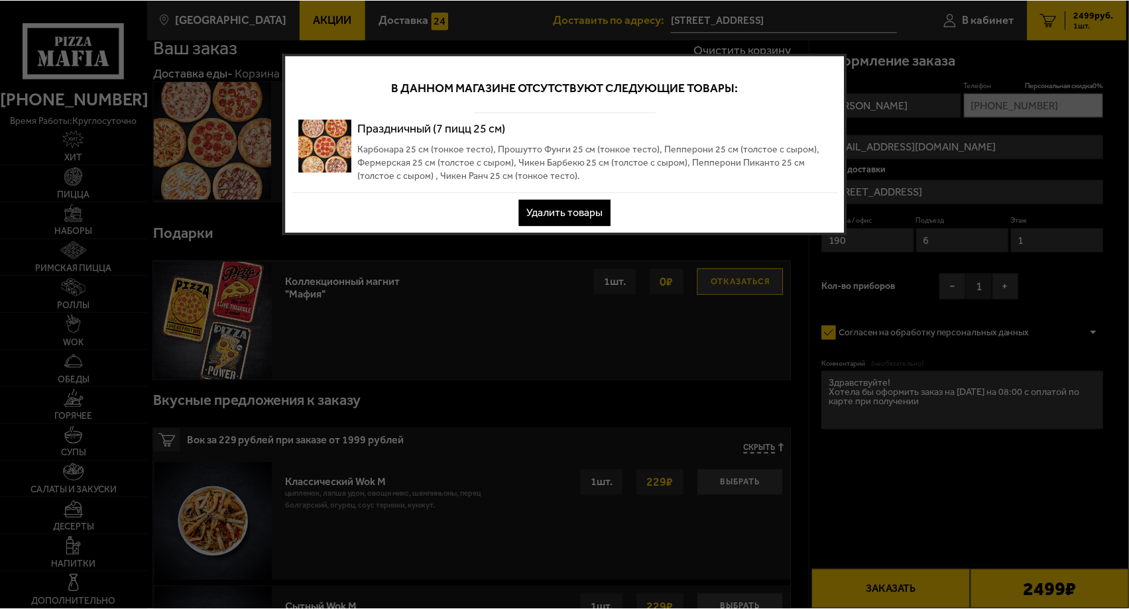
scroll to position [0, 0]
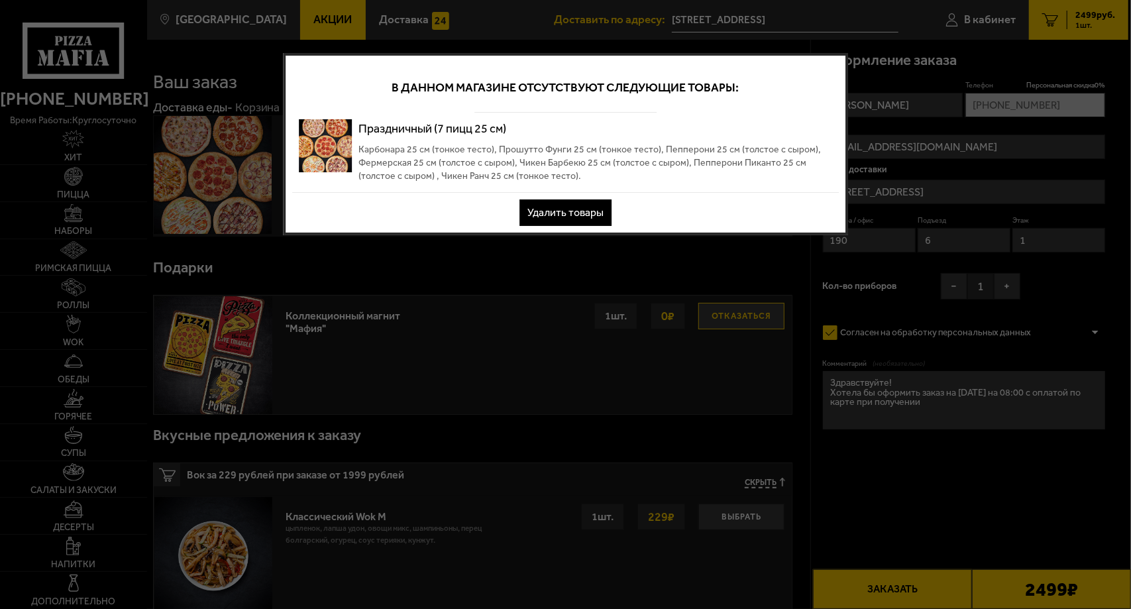
click at [565, 205] on button "Удалить товары" at bounding box center [566, 212] width 92 height 27
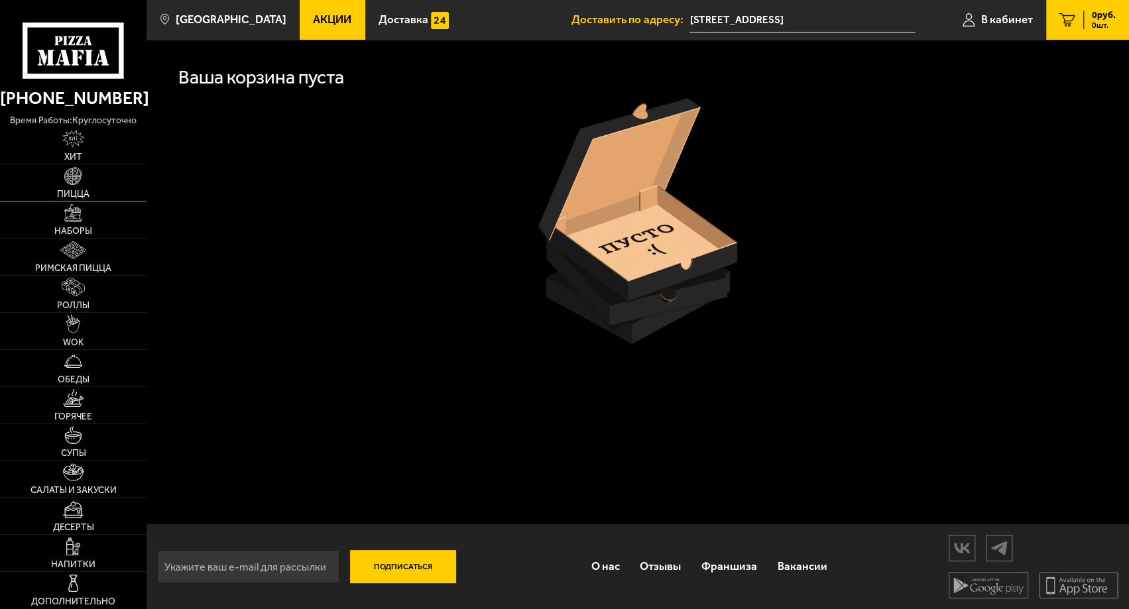
click at [90, 186] on link "Пицца" at bounding box center [73, 182] width 146 height 36
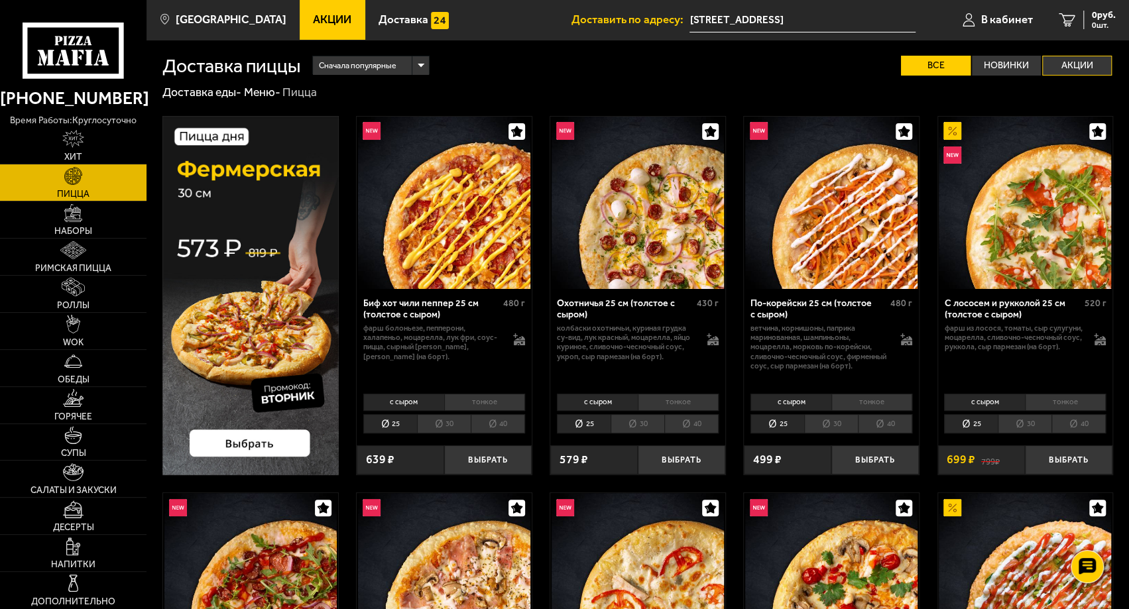
click at [1068, 60] on label "Акции" at bounding box center [1077, 66] width 70 height 20
click at [0, 0] on input "Акции" at bounding box center [0, 0] width 0 height 0
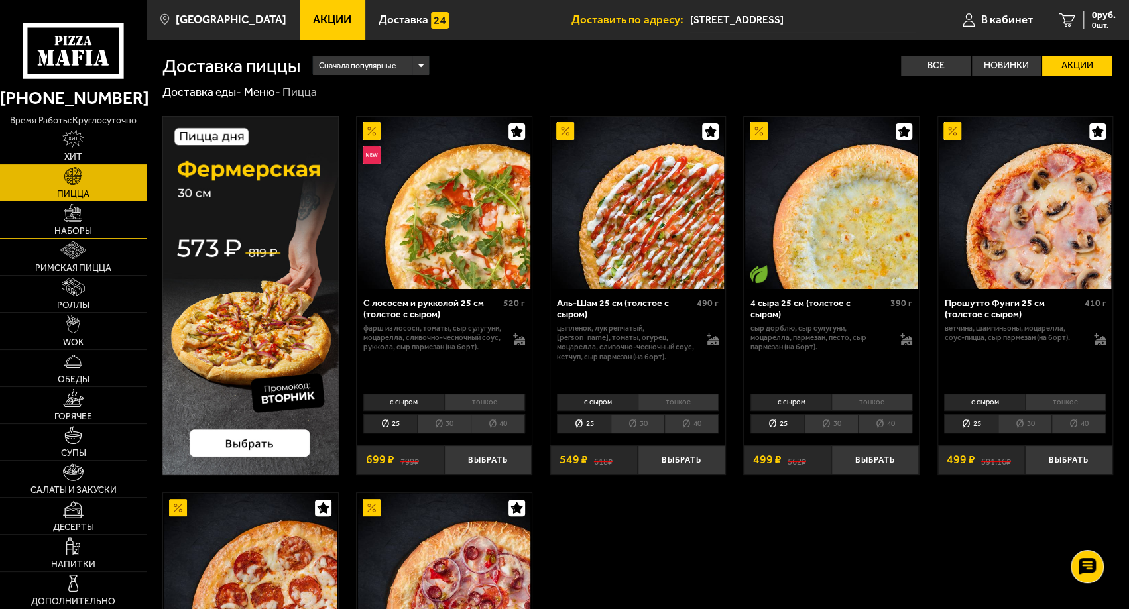
click at [82, 225] on link "Наборы" at bounding box center [73, 219] width 146 height 36
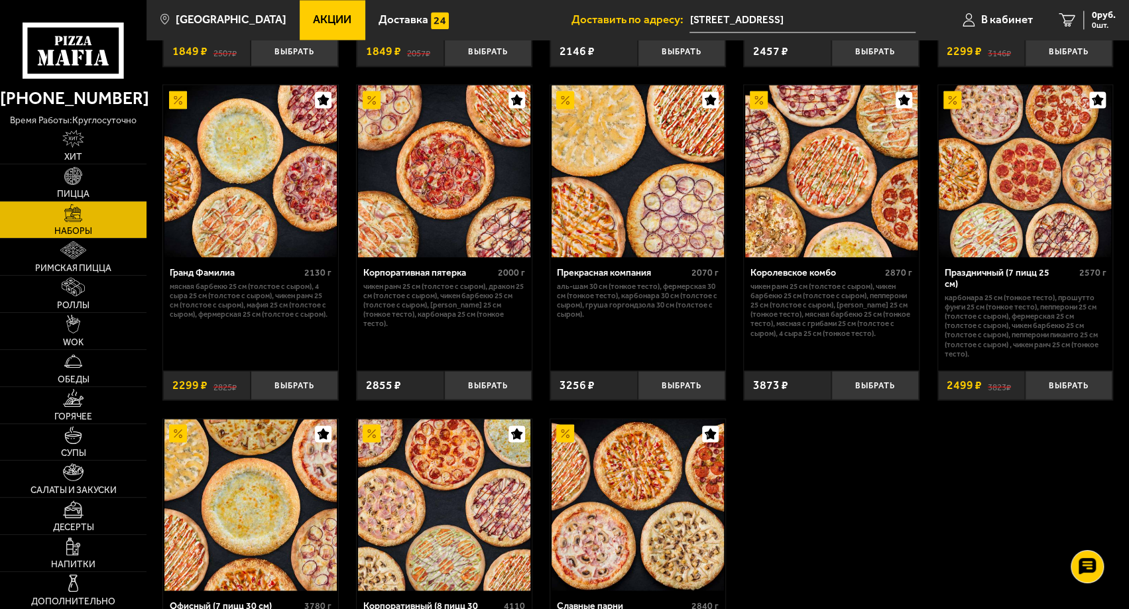
scroll to position [1524, 0]
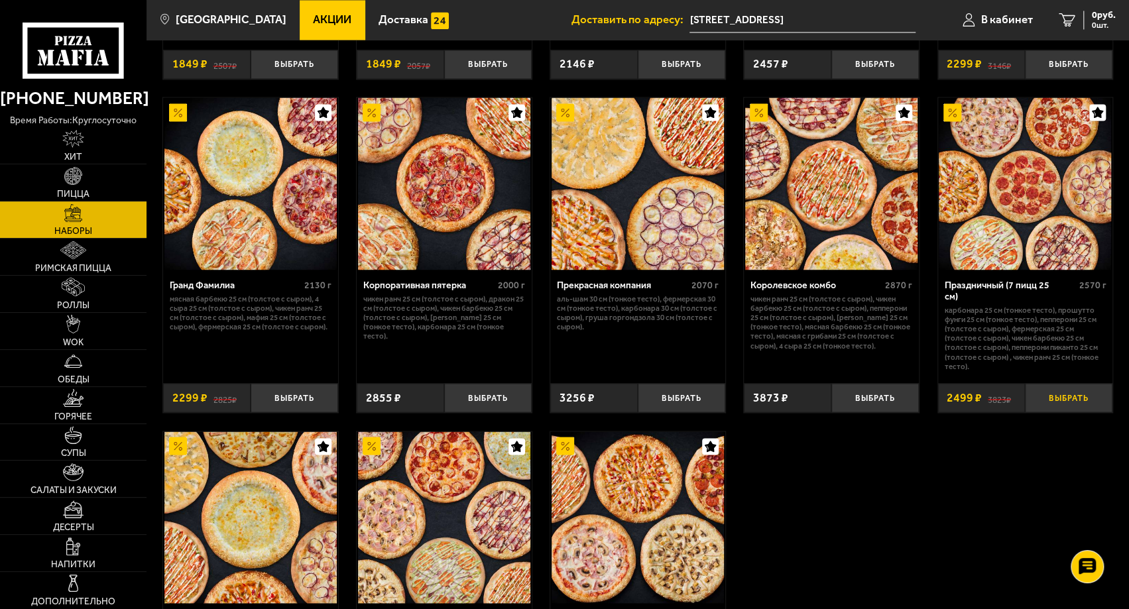
click at [1072, 383] on button "Выбрать" at bounding box center [1067, 397] width 87 height 28
click at [1045, 17] on icon "1" at bounding box center [1051, 19] width 16 height 13
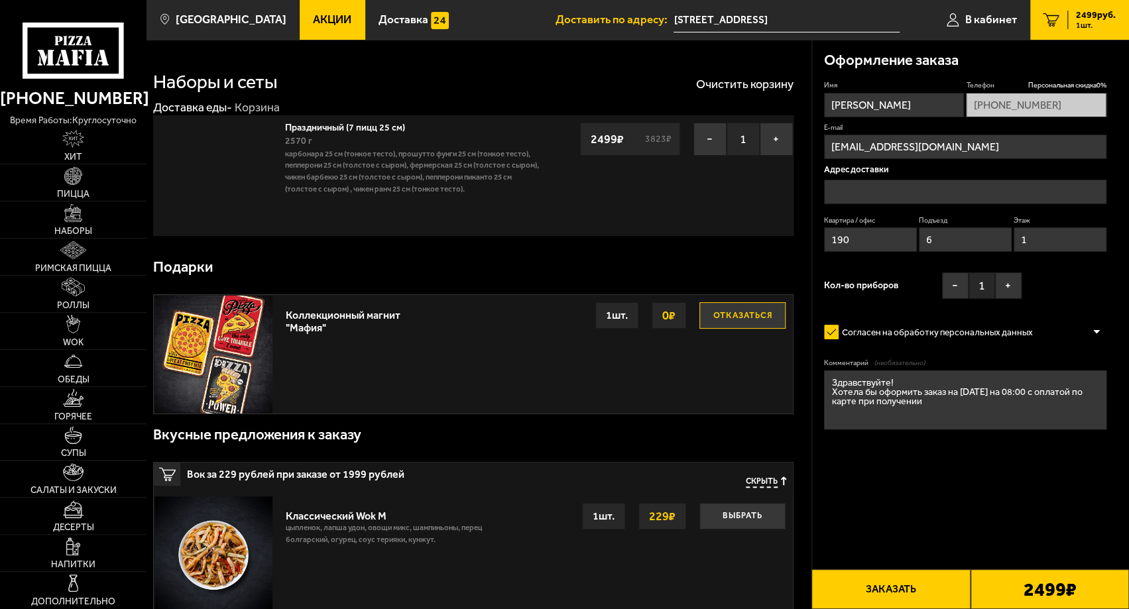
type input "[STREET_ADDRESS]"
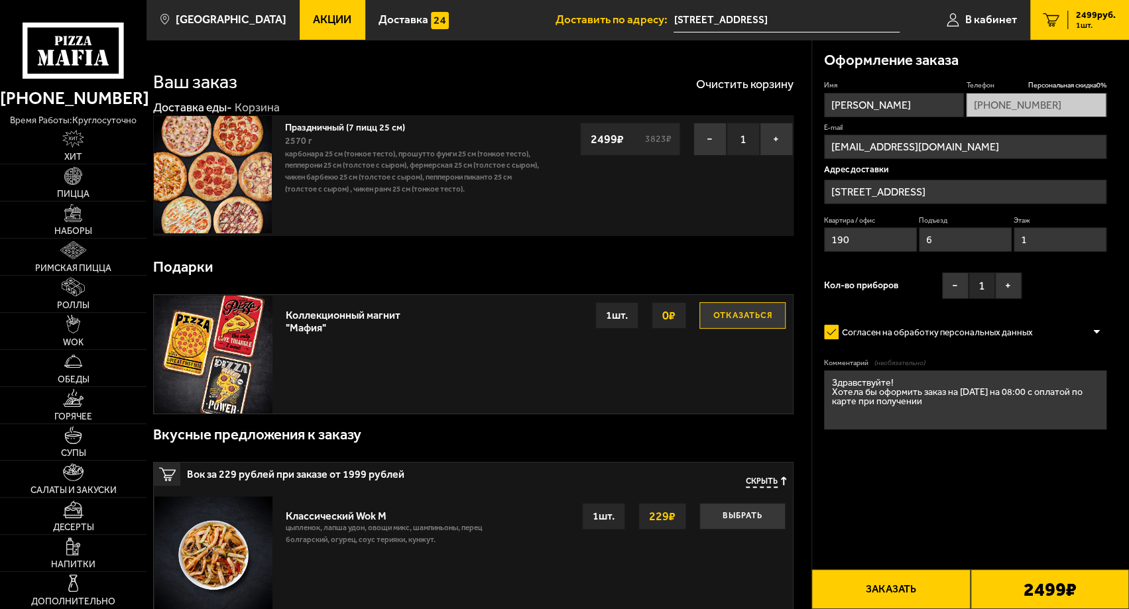
click at [934, 592] on button "Заказать" at bounding box center [890, 589] width 158 height 40
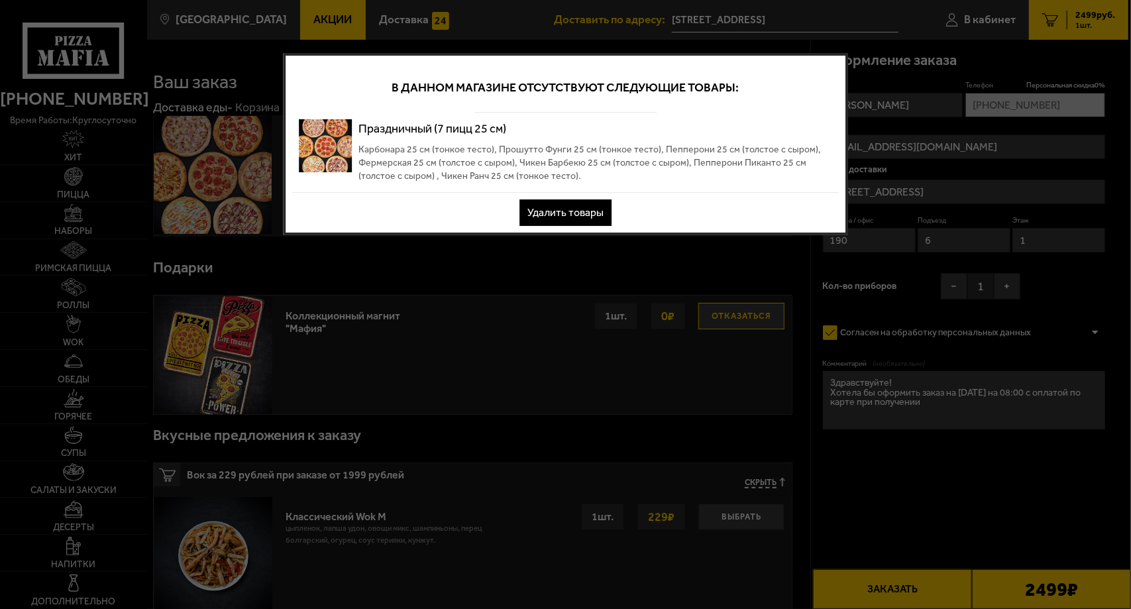
click at [558, 208] on button "Удалить товары" at bounding box center [566, 212] width 92 height 27
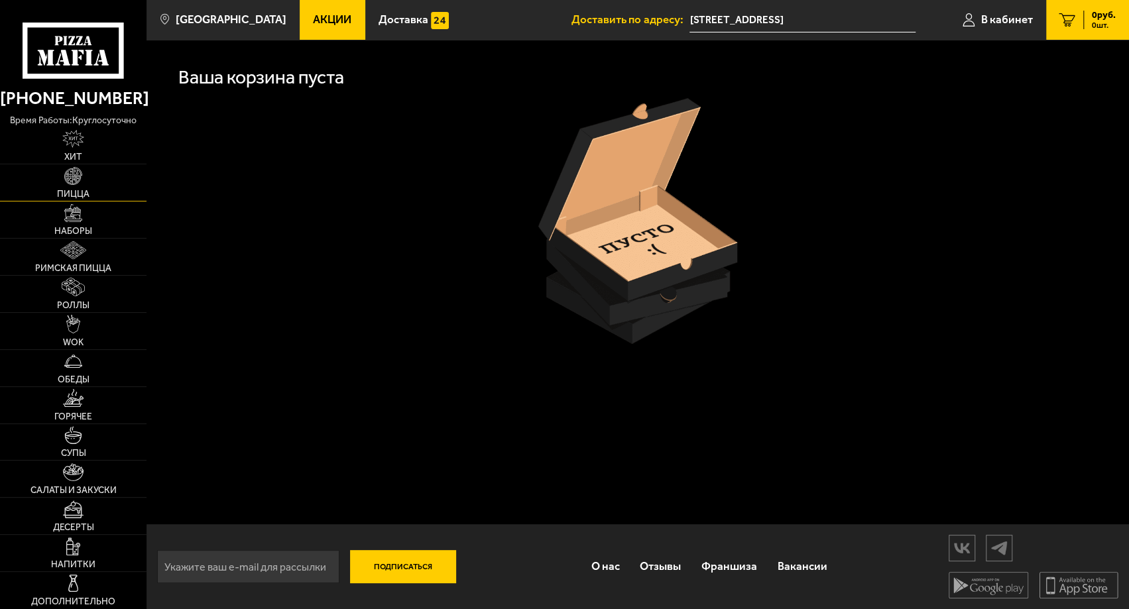
click at [80, 188] on link "Пицца" at bounding box center [73, 182] width 146 height 36
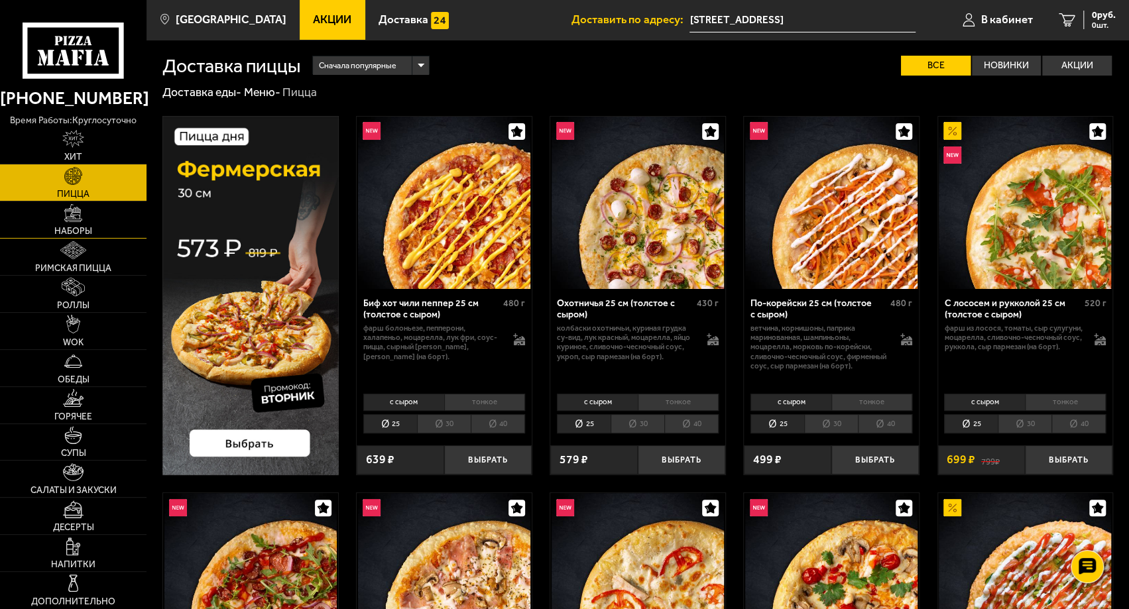
click at [64, 219] on img at bounding box center [73, 213] width 18 height 18
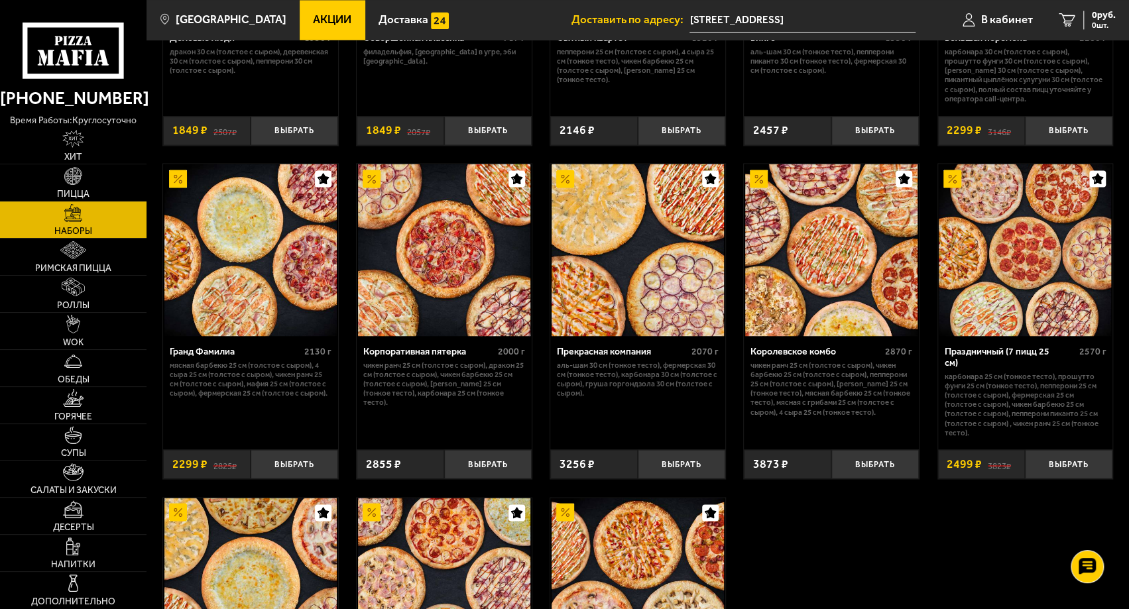
scroll to position [1458, 0]
click at [1057, 449] on button "Выбрать" at bounding box center [1067, 463] width 87 height 28
click at [1103, 23] on span "1 шт." at bounding box center [1095, 25] width 40 height 8
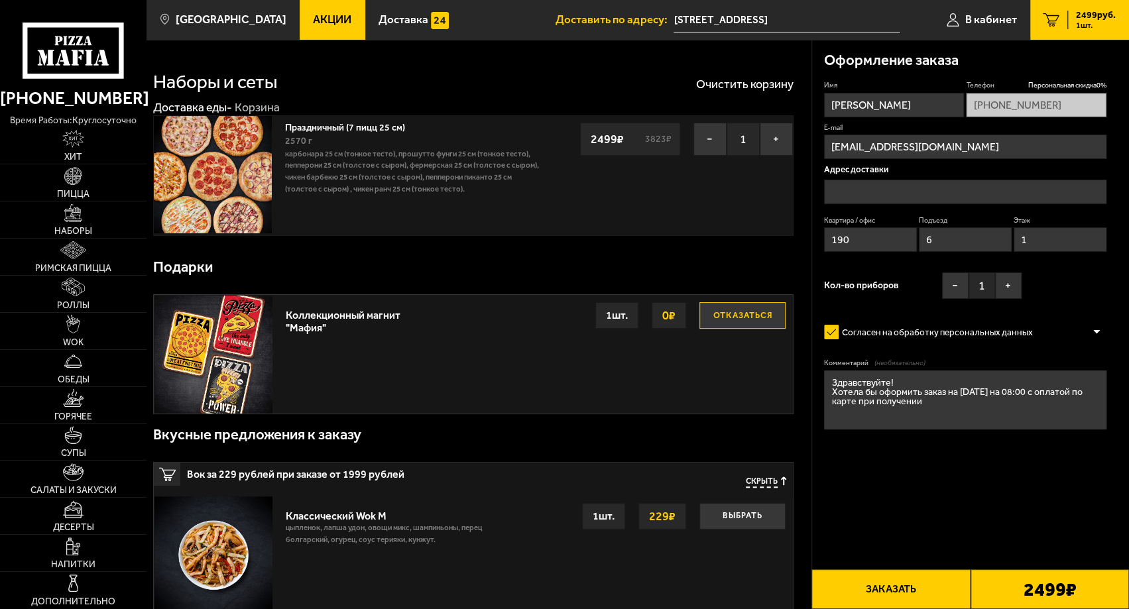
type input "[STREET_ADDRESS]"
click at [903, 580] on button "Заказать" at bounding box center [890, 589] width 158 height 40
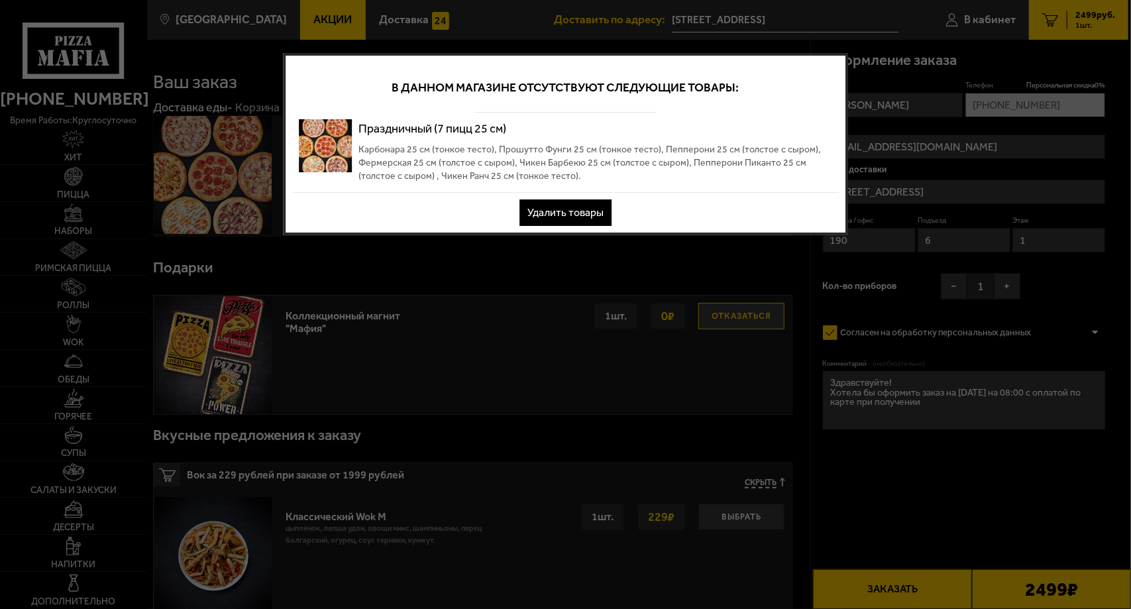
click at [598, 215] on button "Удалить товары" at bounding box center [566, 212] width 92 height 27
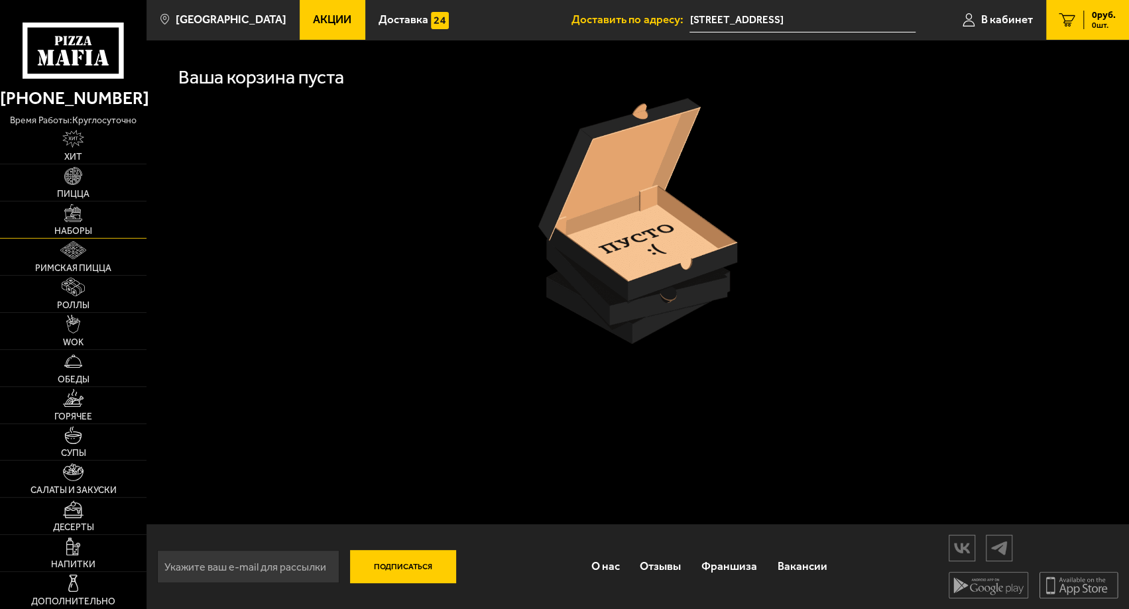
click at [81, 221] on img at bounding box center [73, 213] width 18 height 18
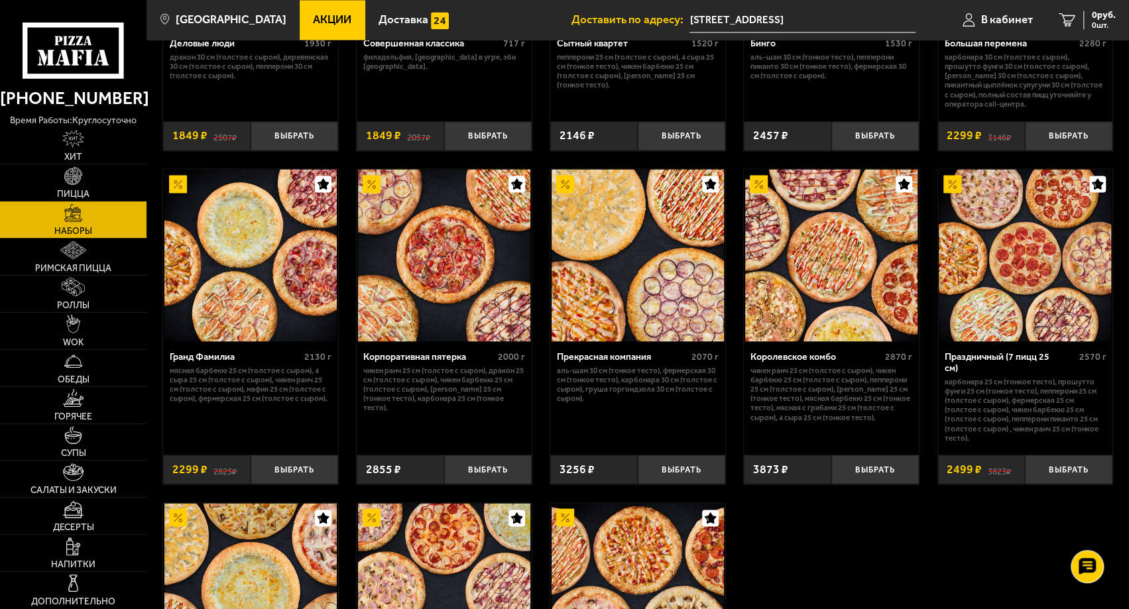
scroll to position [1445, 0]
